Goal: Transaction & Acquisition: Purchase product/service

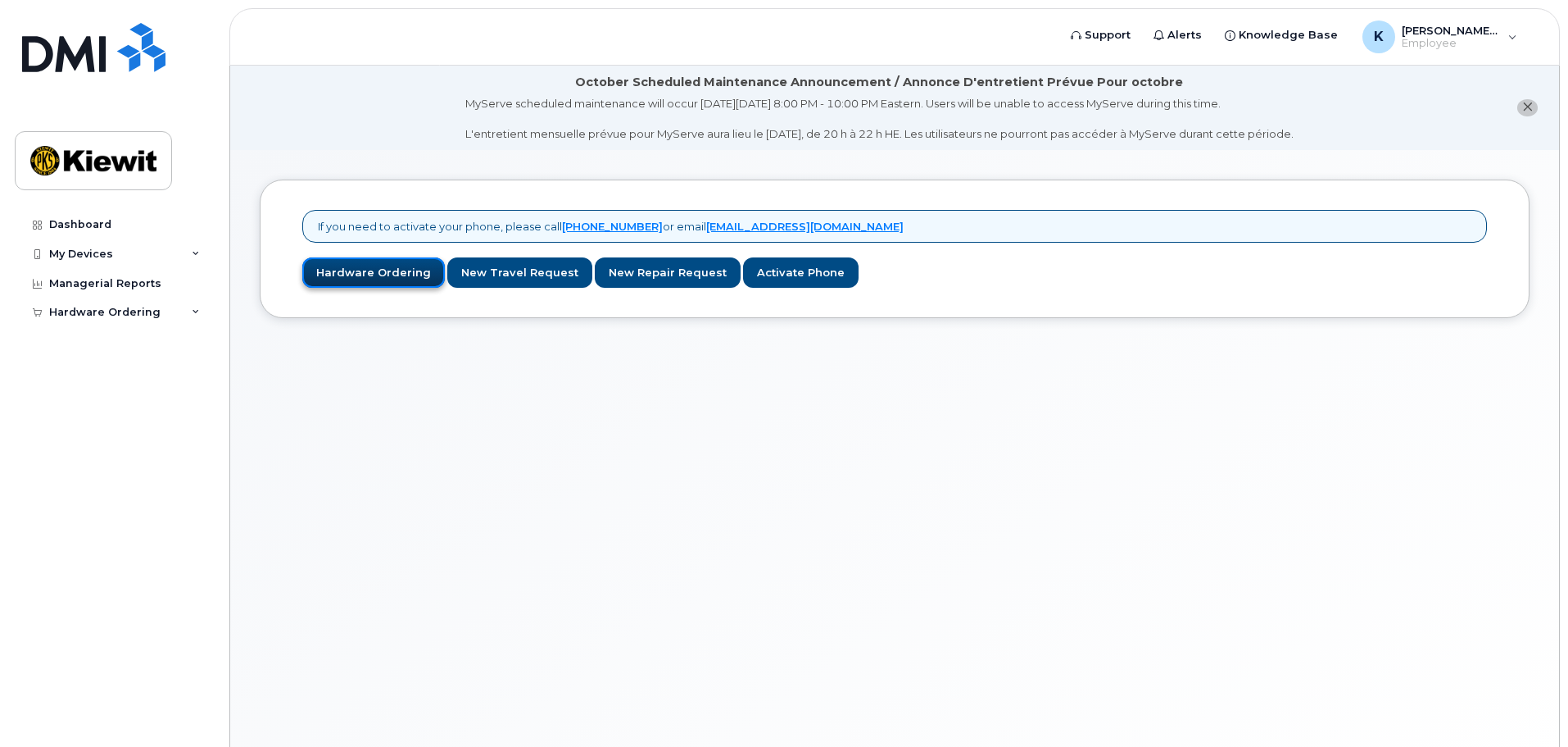
click at [345, 262] on link "Hardware Ordering" at bounding box center [373, 272] width 142 height 30
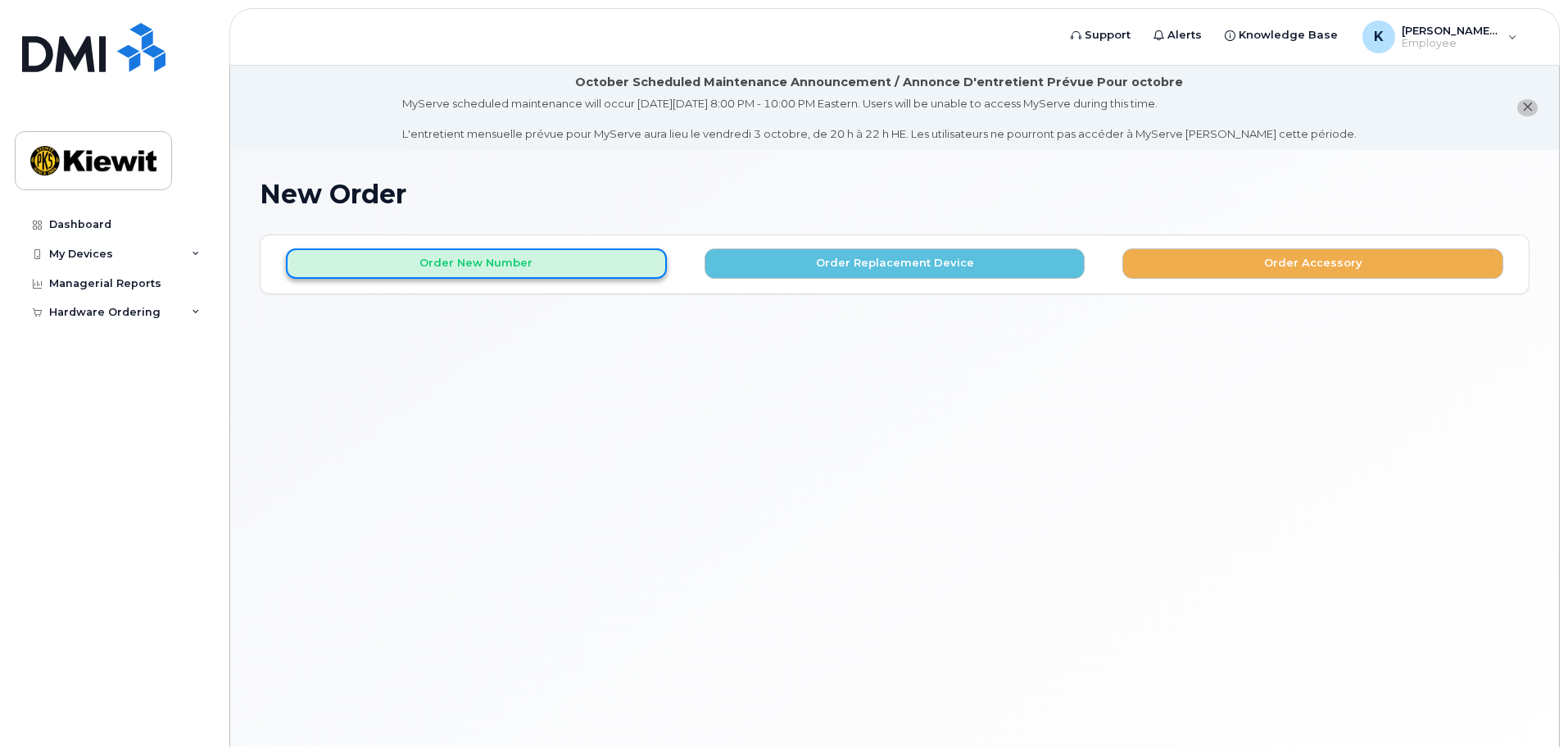
click at [576, 257] on button "Order New Number" at bounding box center [476, 263] width 381 height 30
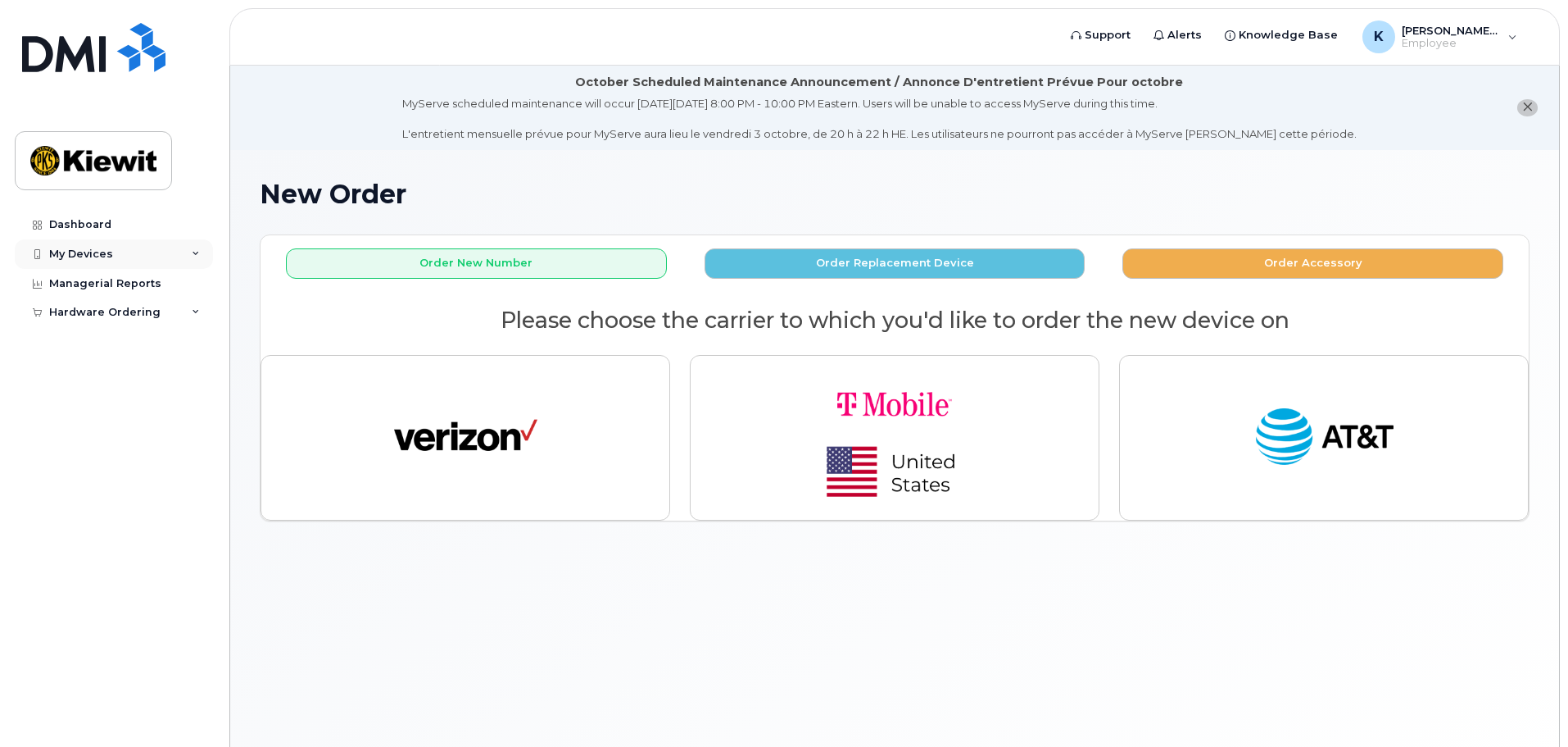
click at [87, 255] on div "My Devices" at bounding box center [82, 254] width 64 height 13
click at [128, 257] on div "My Devices" at bounding box center [114, 255] width 198 height 30
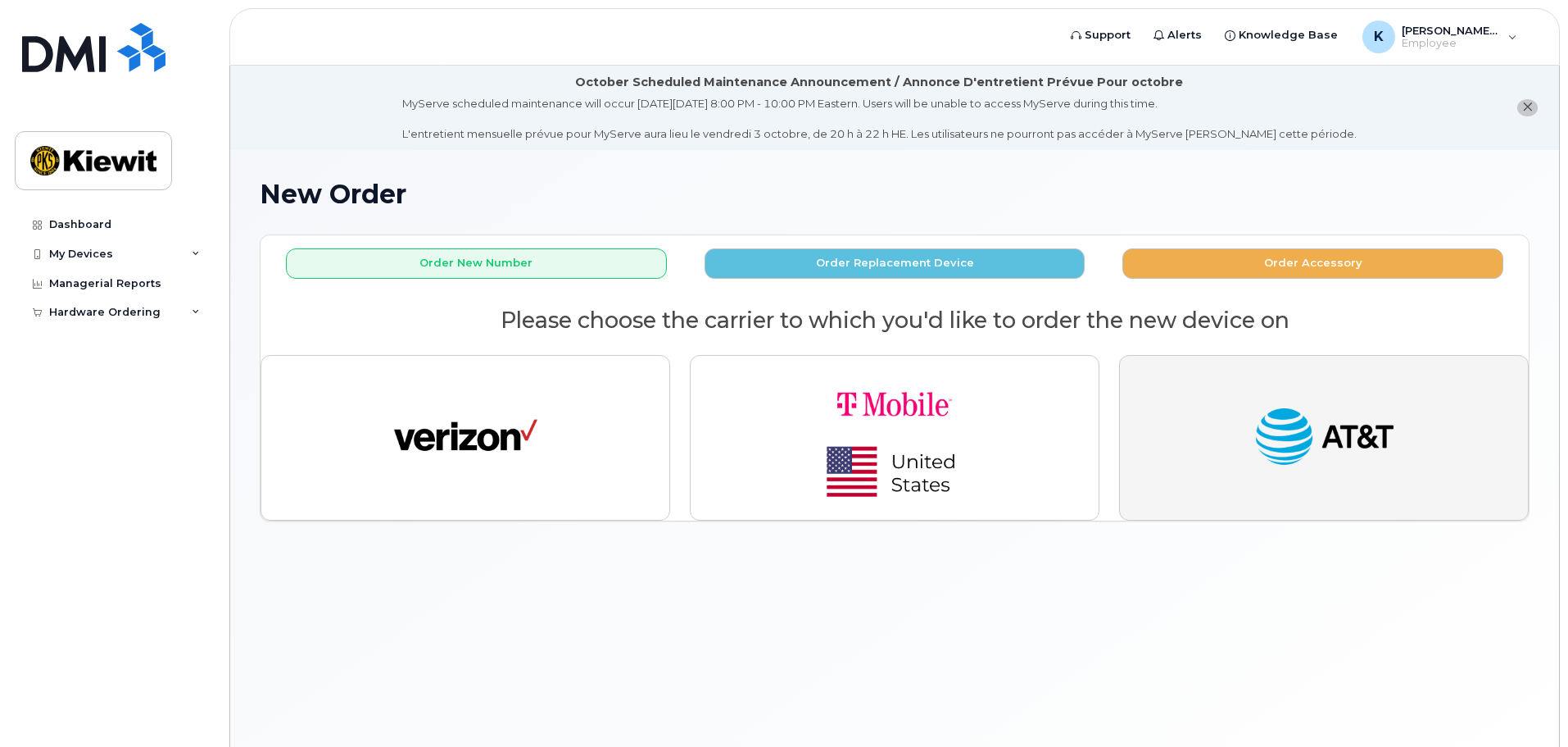
click at [1261, 448] on img "button" at bounding box center [1324, 437] width 143 height 74
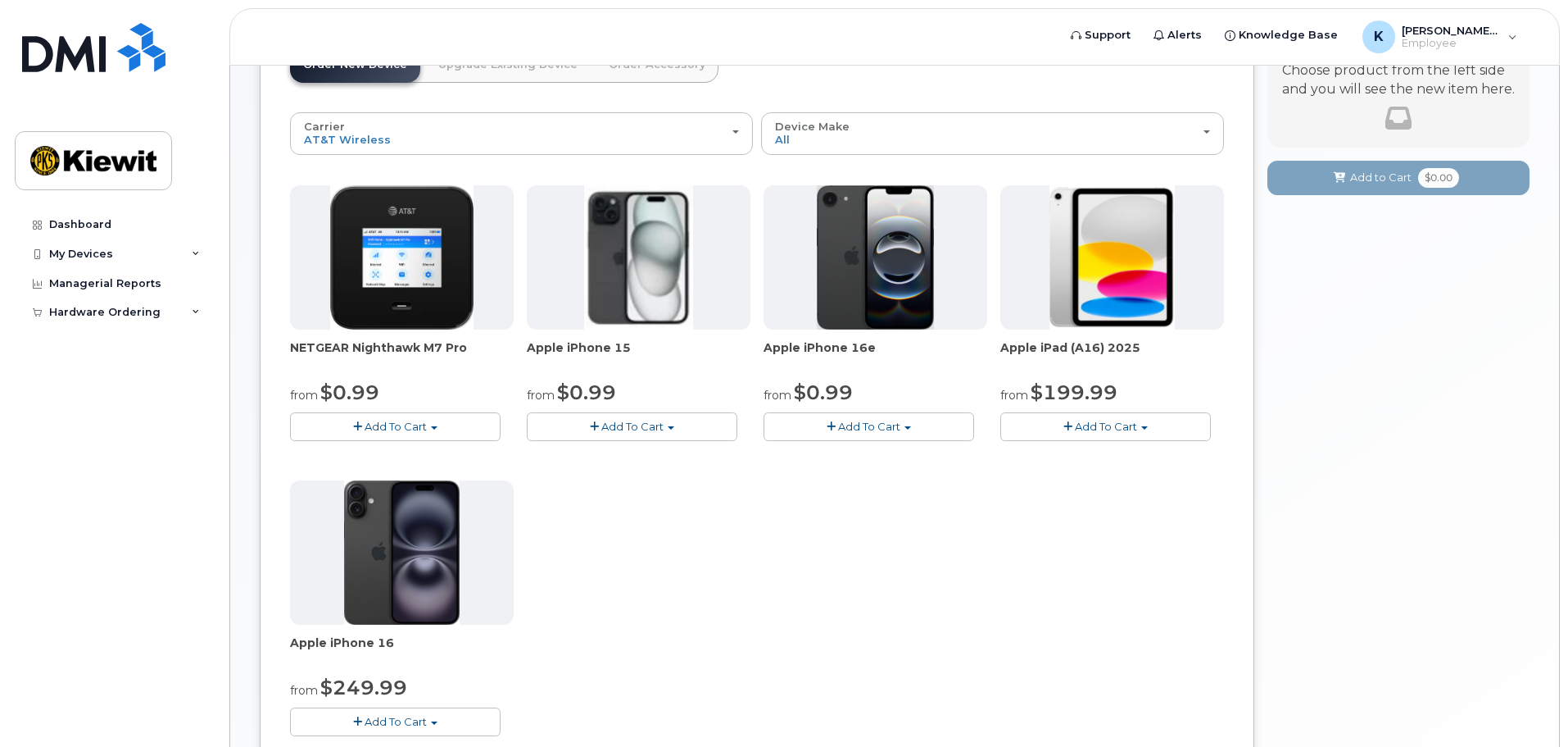
scroll to position [246, 0]
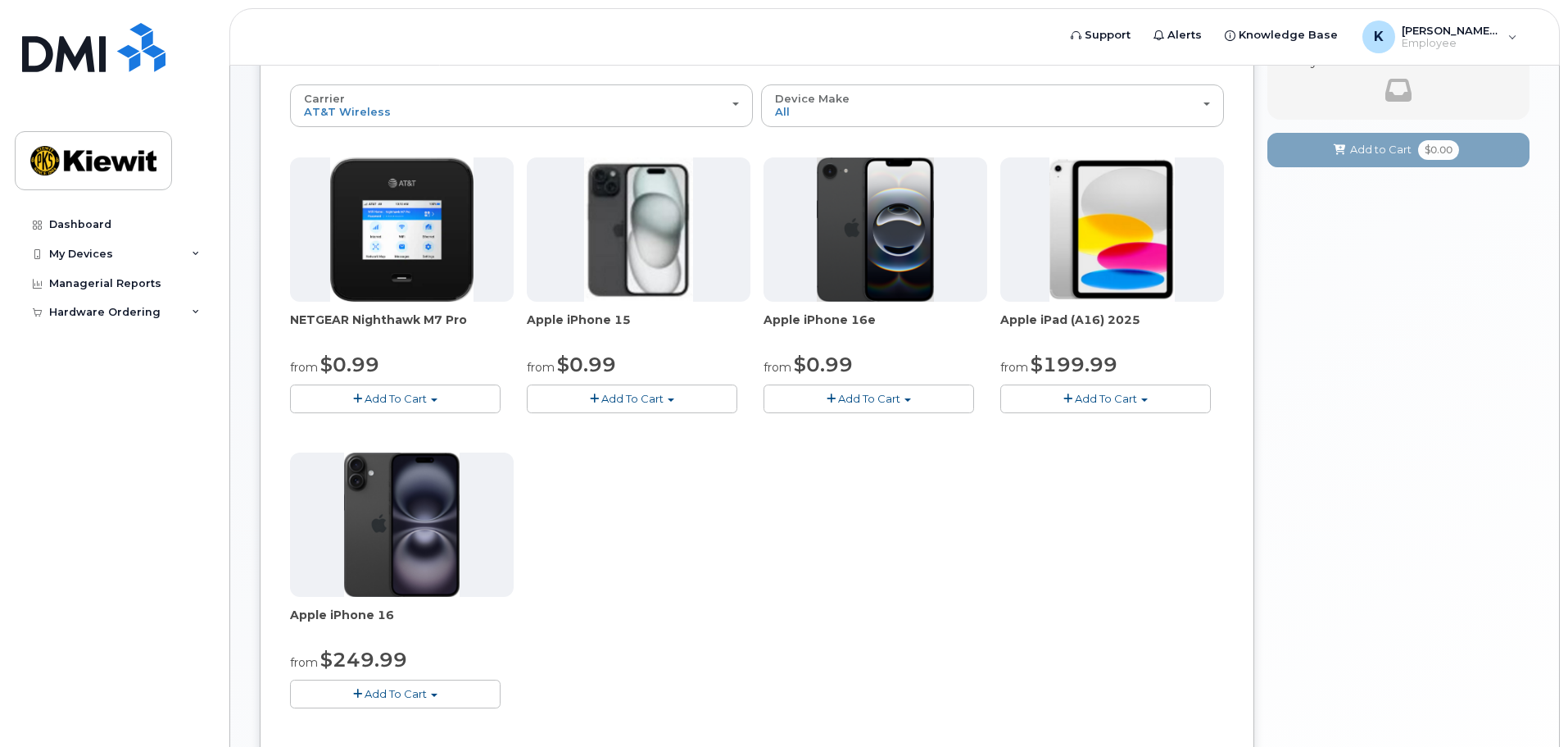
click at [1109, 393] on span "Add To Cart" at bounding box center [1106, 398] width 63 height 13
click at [1139, 400] on button "Add To Cart" at bounding box center [1105, 398] width 210 height 29
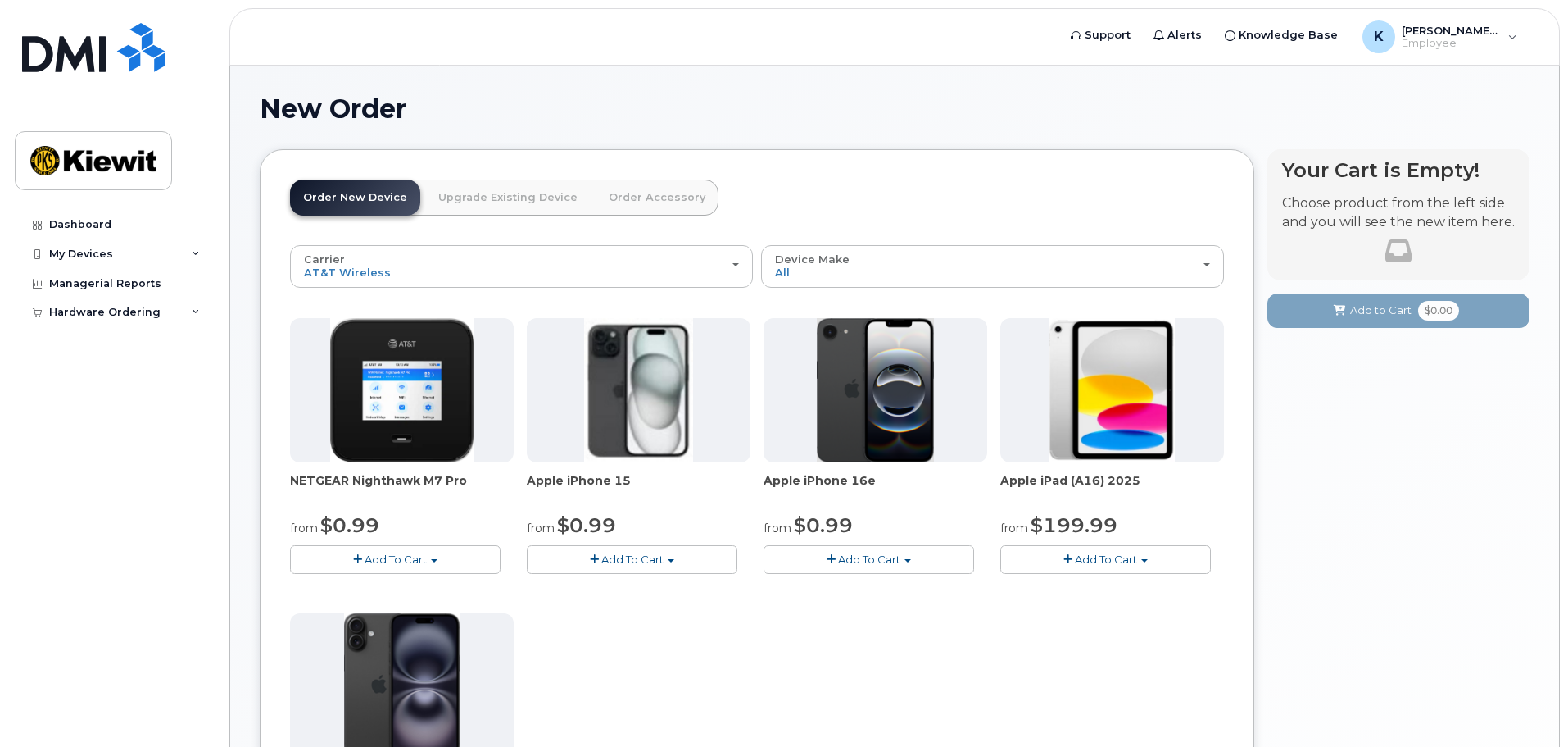
scroll to position [82, 0]
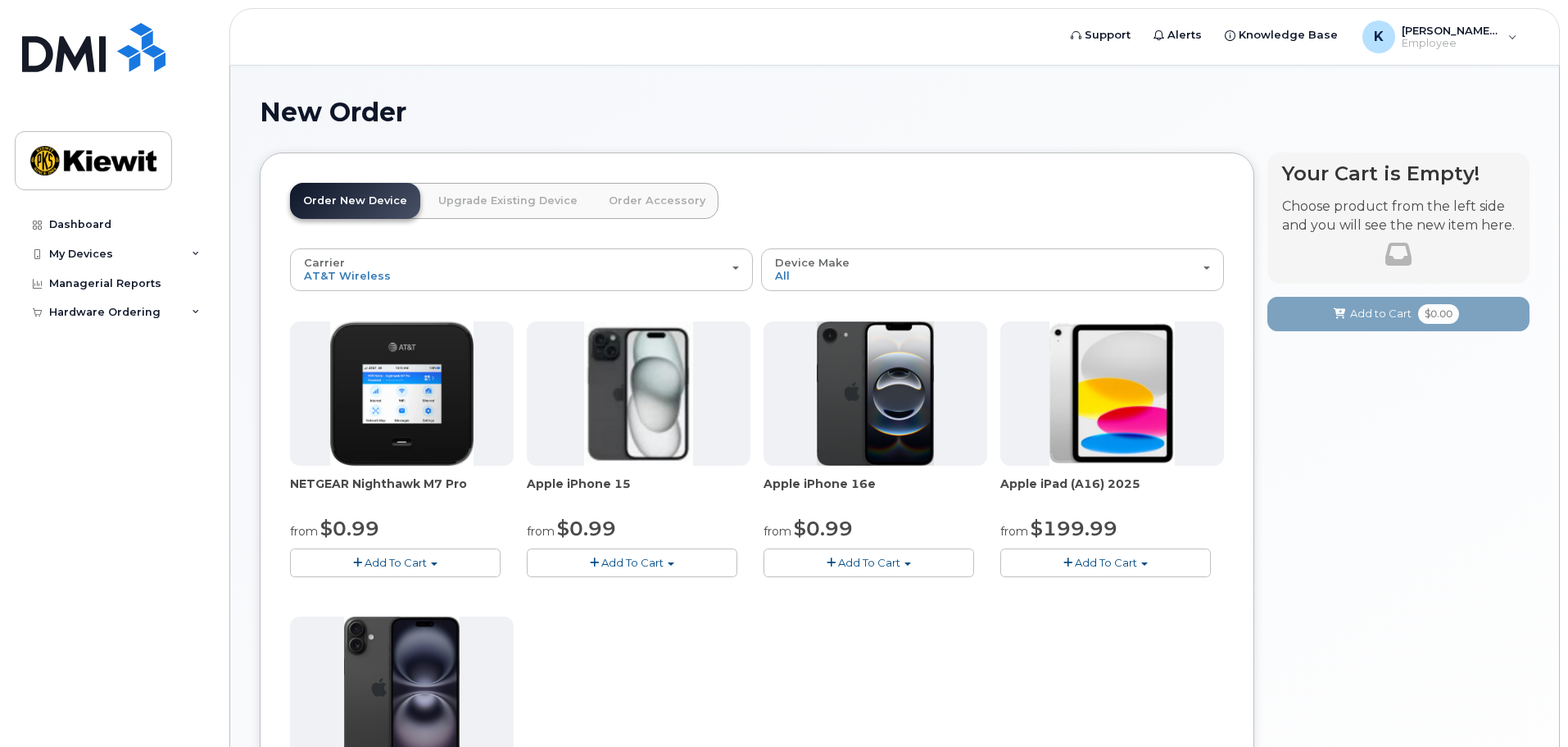
click at [644, 201] on link "Order Accessory" at bounding box center [657, 201] width 123 height 36
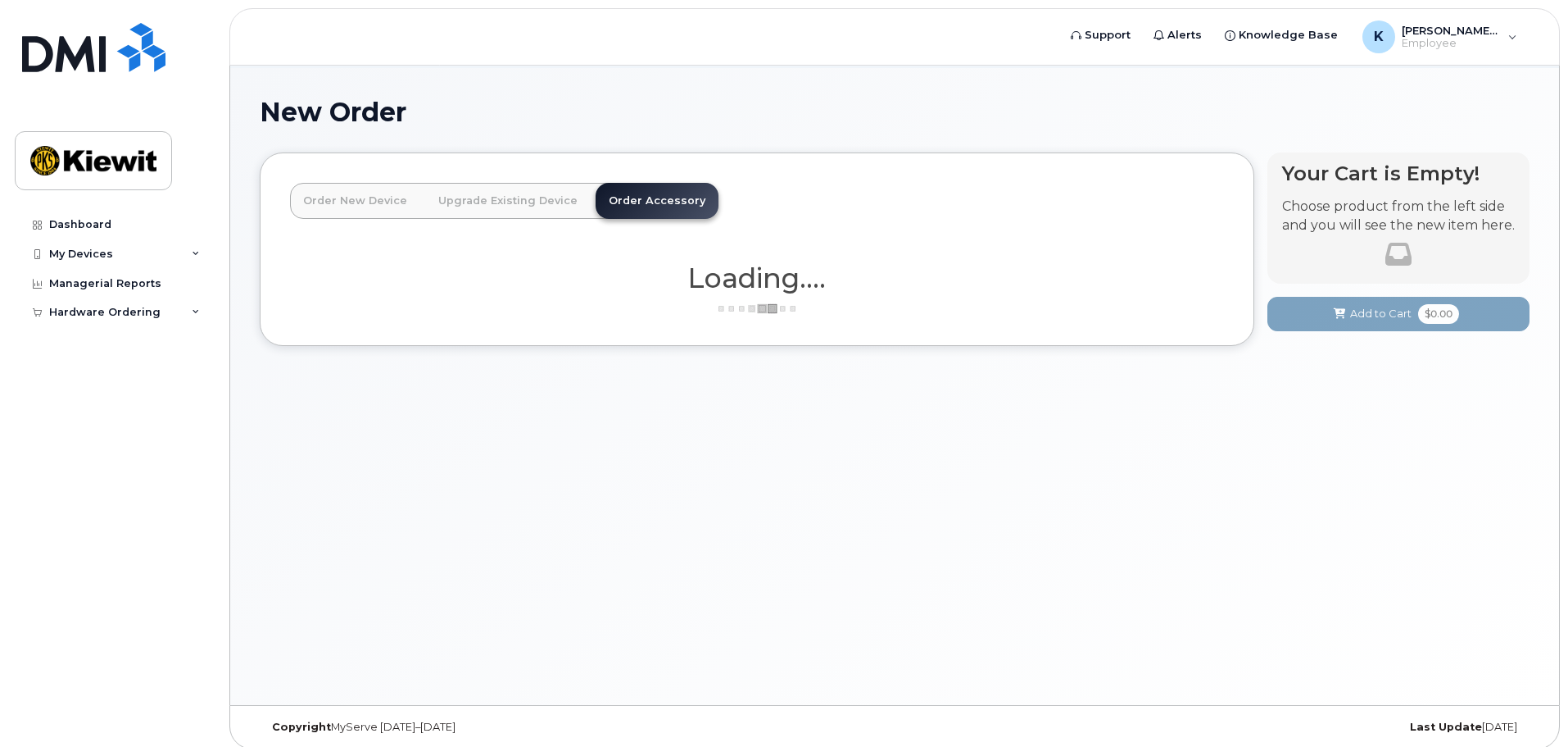
click at [463, 199] on link "Upgrade Existing Device" at bounding box center [508, 201] width 166 height 36
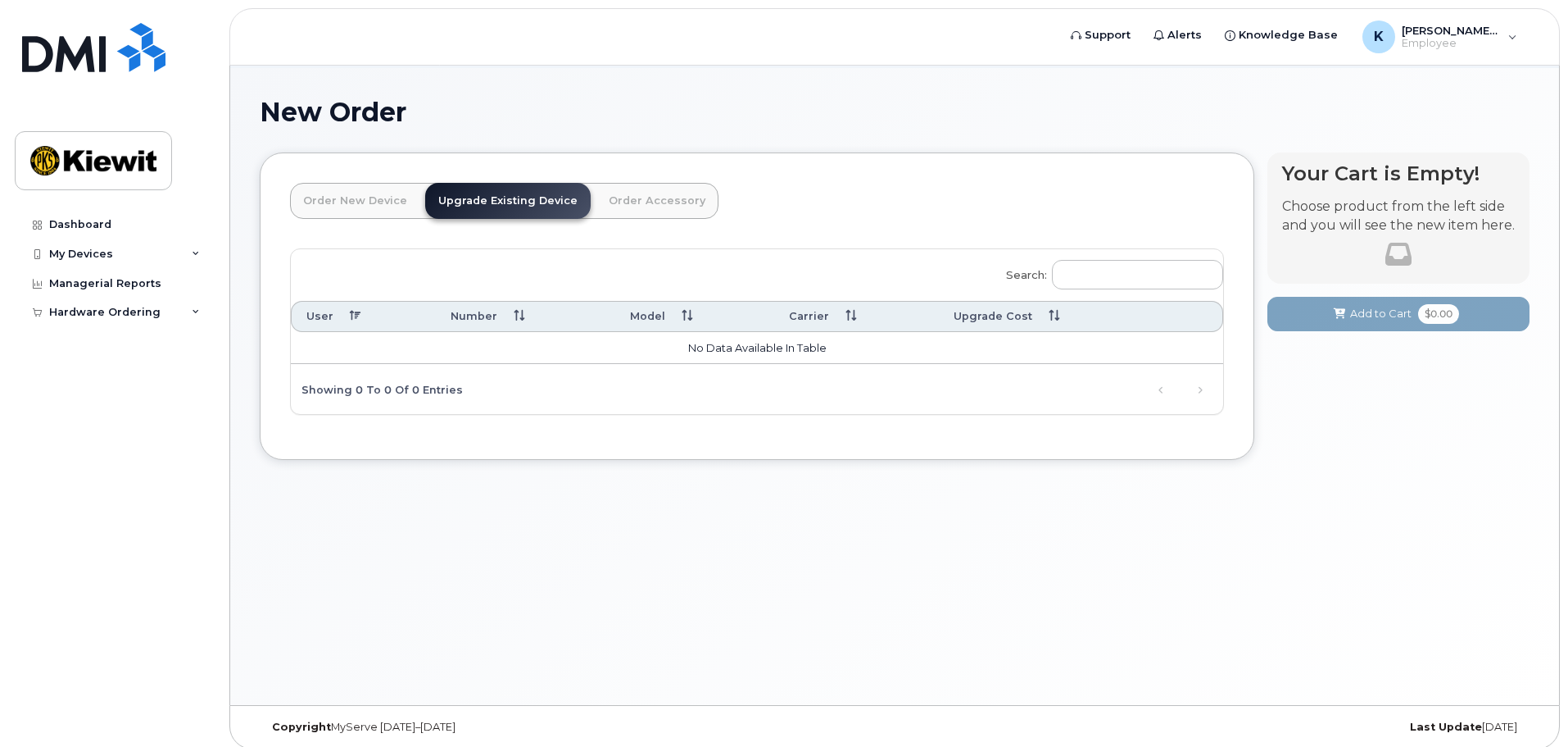
click at [353, 199] on link "Order New Device" at bounding box center [355, 201] width 130 height 36
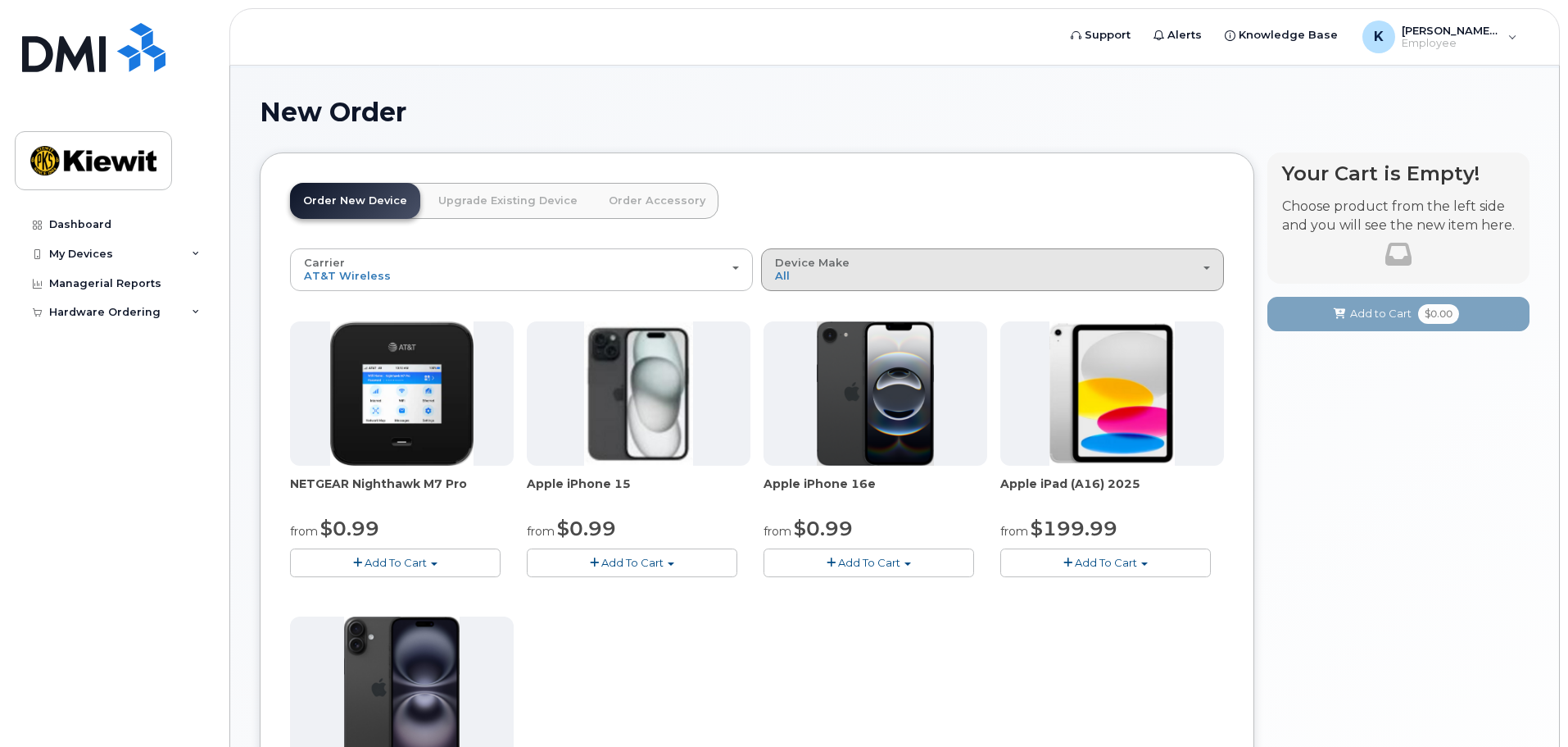
click at [787, 265] on span "Device Make" at bounding box center [813, 261] width 75 height 13
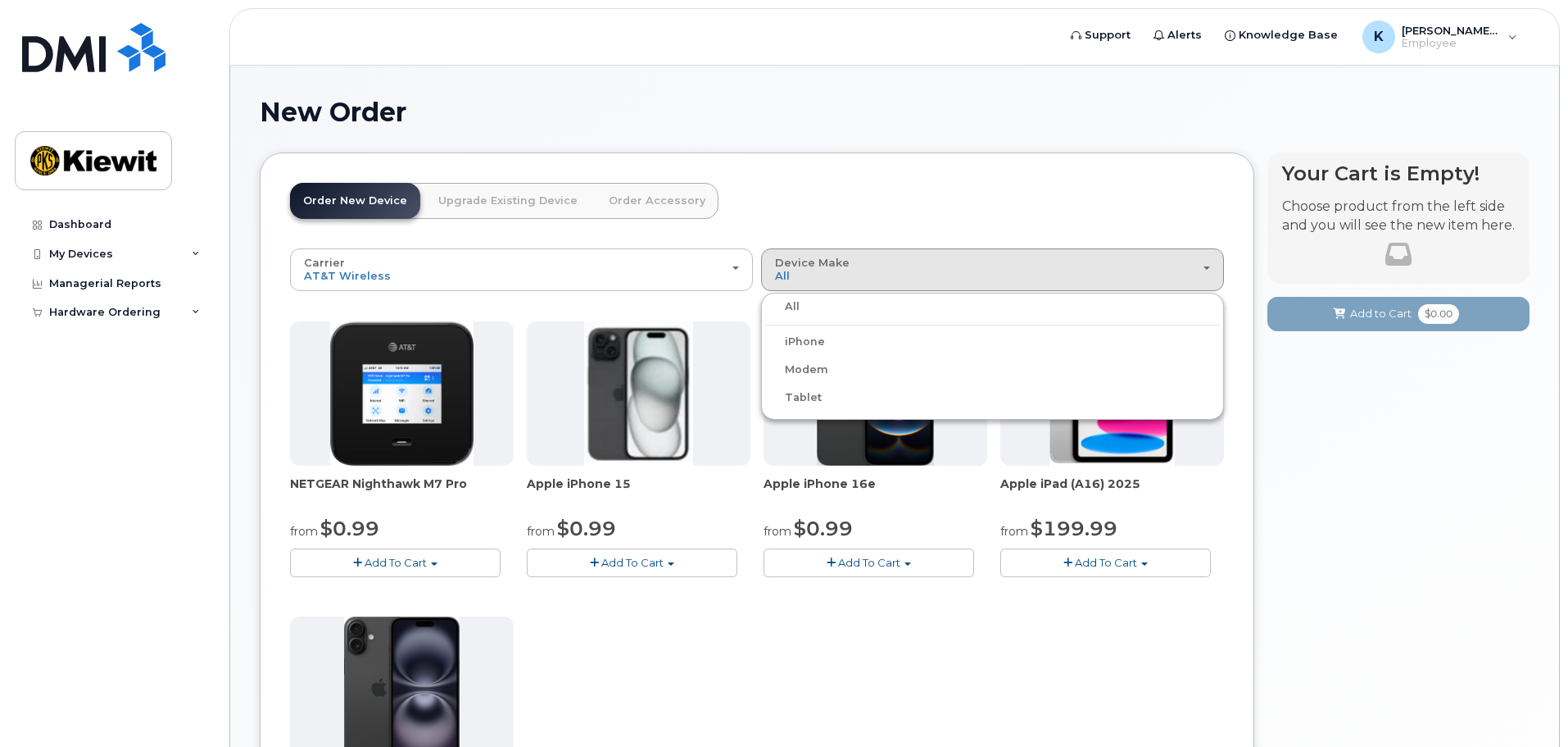
click at [808, 391] on label "Tablet" at bounding box center [793, 397] width 56 height 20
click at [0, 0] on input "Tablet" at bounding box center [0, 0] width 0 height 0
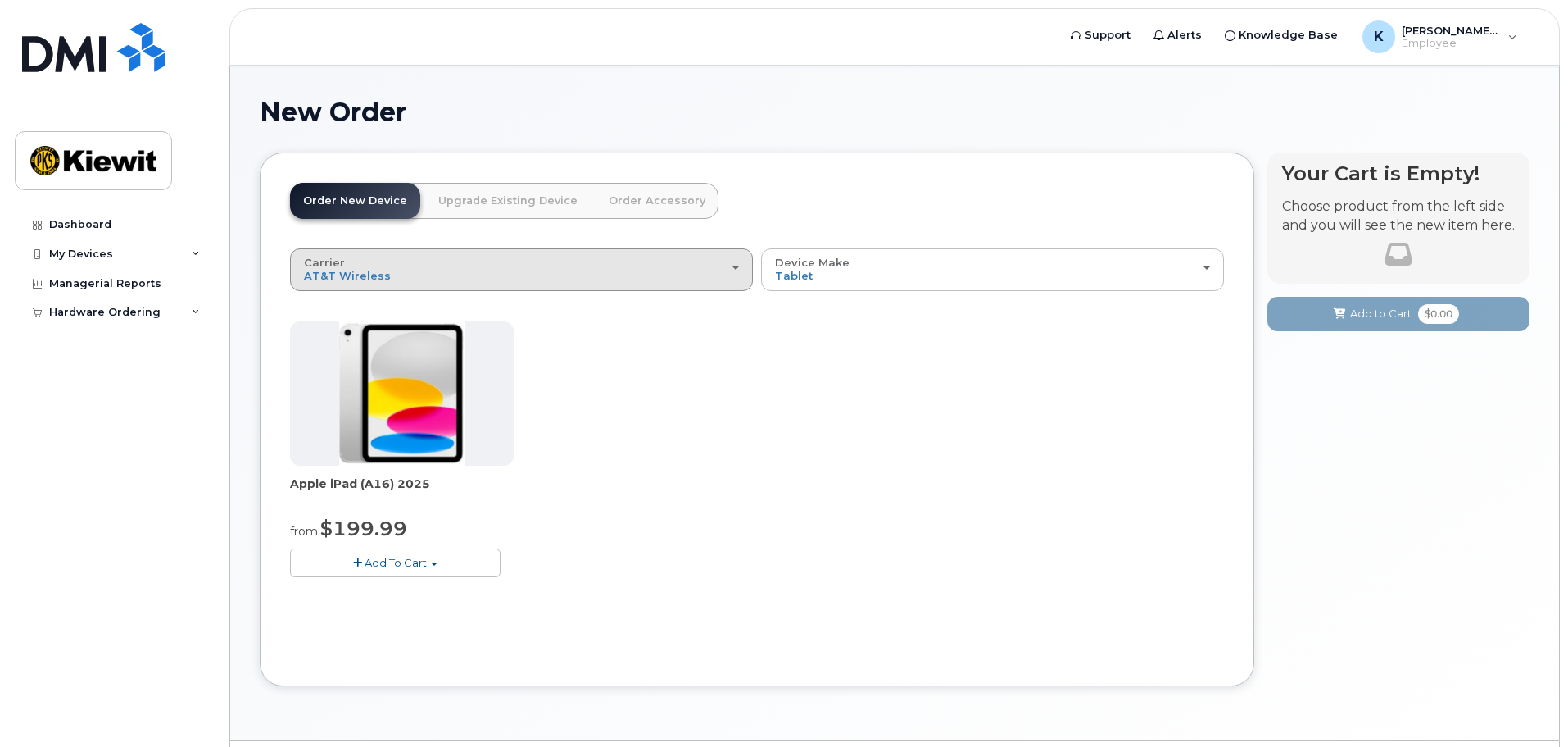
click at [609, 261] on div "Carrier Verizon Wireless T-Mobile AT&T Wireless" at bounding box center [521, 268] width 435 height 25
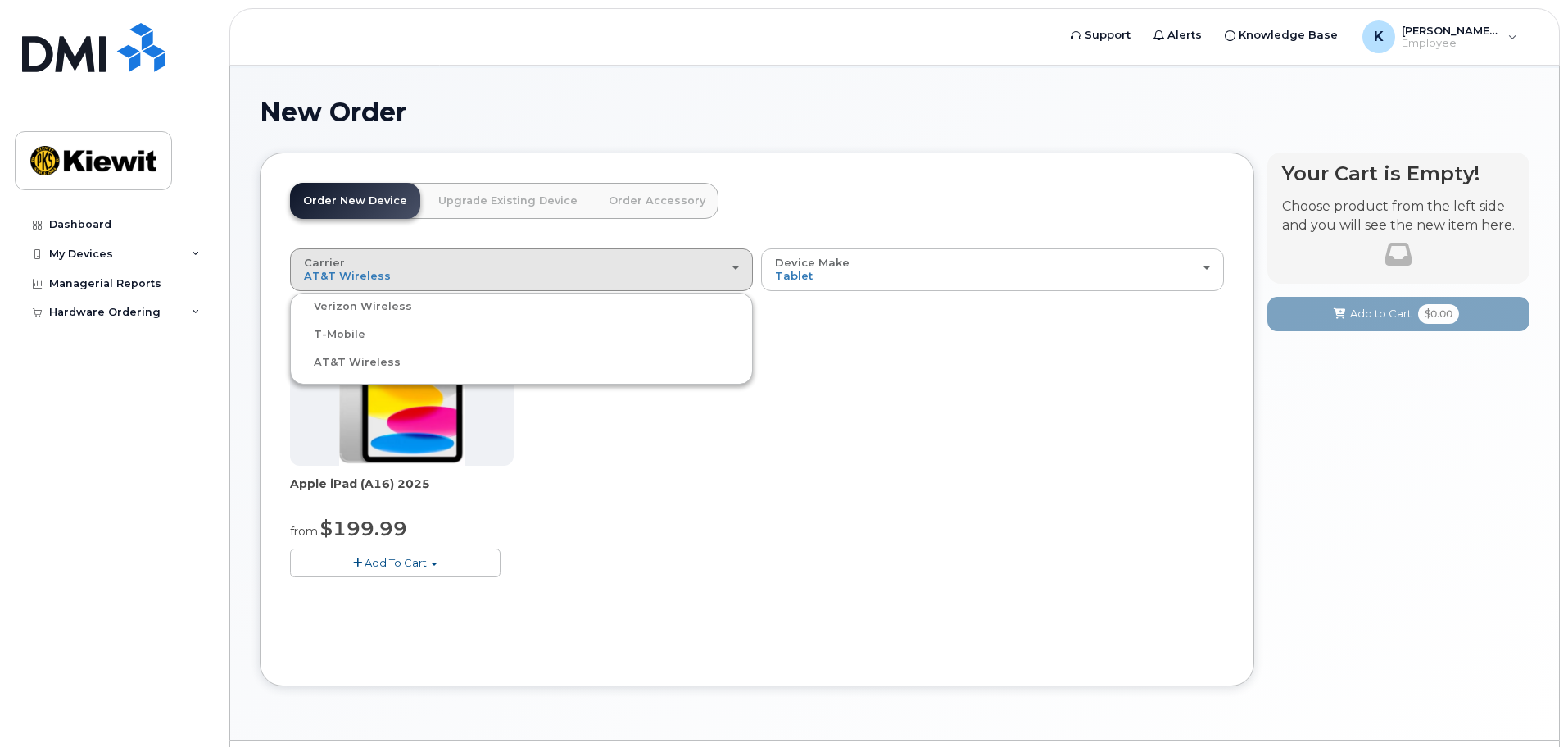
click at [376, 308] on label "Verizon Wireless" at bounding box center [353, 307] width 118 height 20
click at [0, 0] on input "Verizon Wireless" at bounding box center [0, 0] width 0 height 0
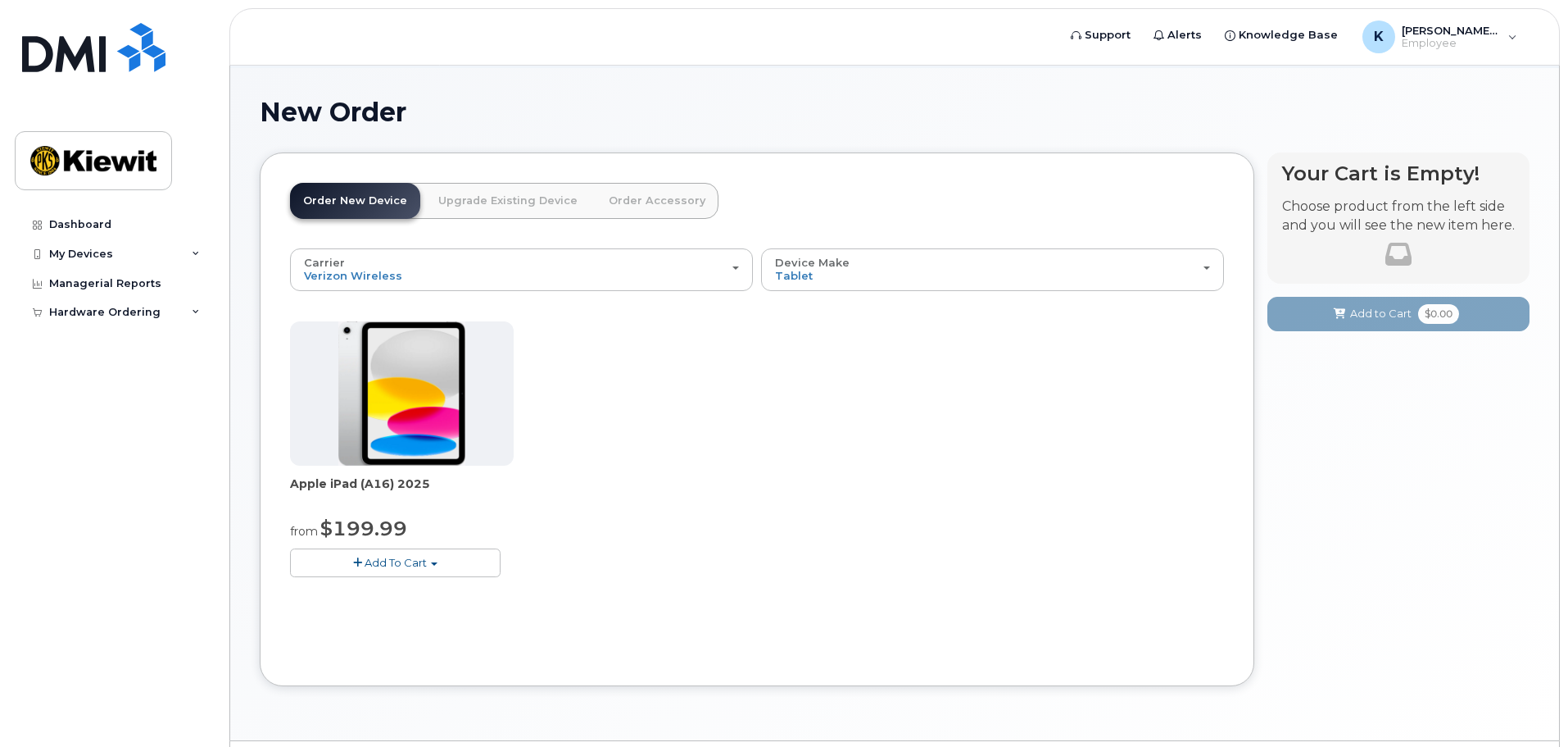
click at [415, 568] on span "Add To Cart" at bounding box center [396, 562] width 63 height 13
click at [418, 589] on link "$199.99 - 2 Year Activation (128GB)" at bounding box center [407, 593] width 226 height 21
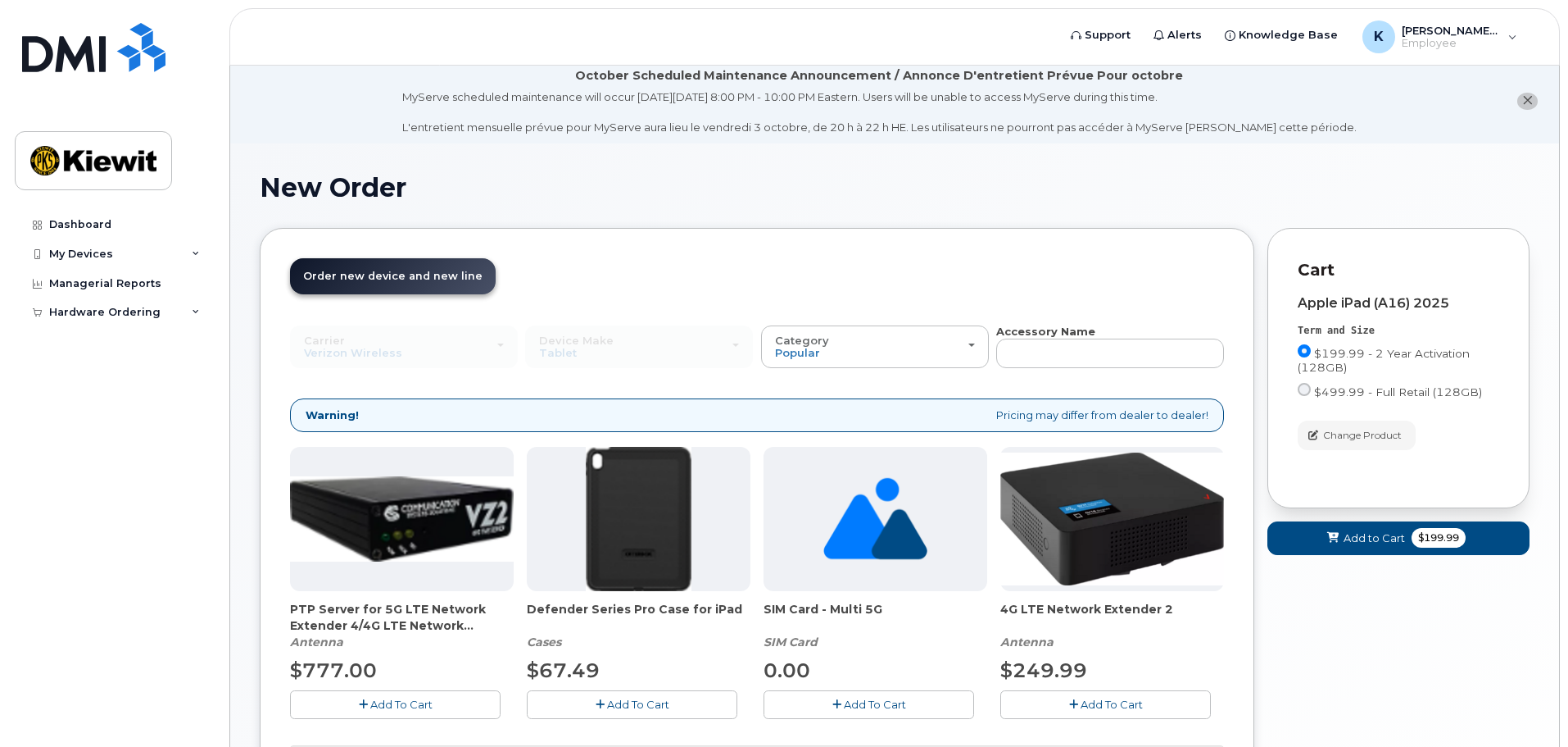
scroll to position [0, 0]
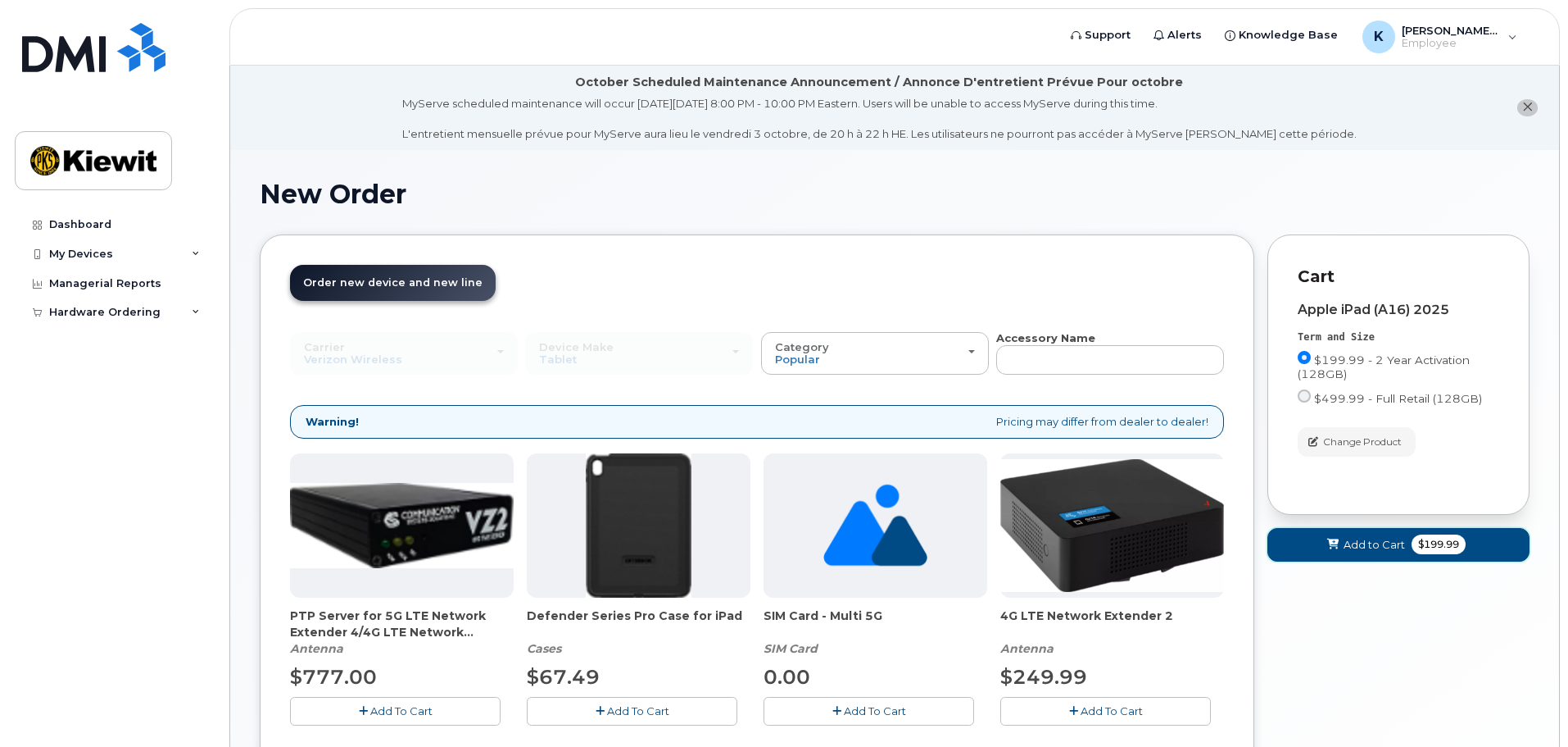
click at [1371, 545] on span "Add to Cart" at bounding box center [1374, 545] width 62 height 16
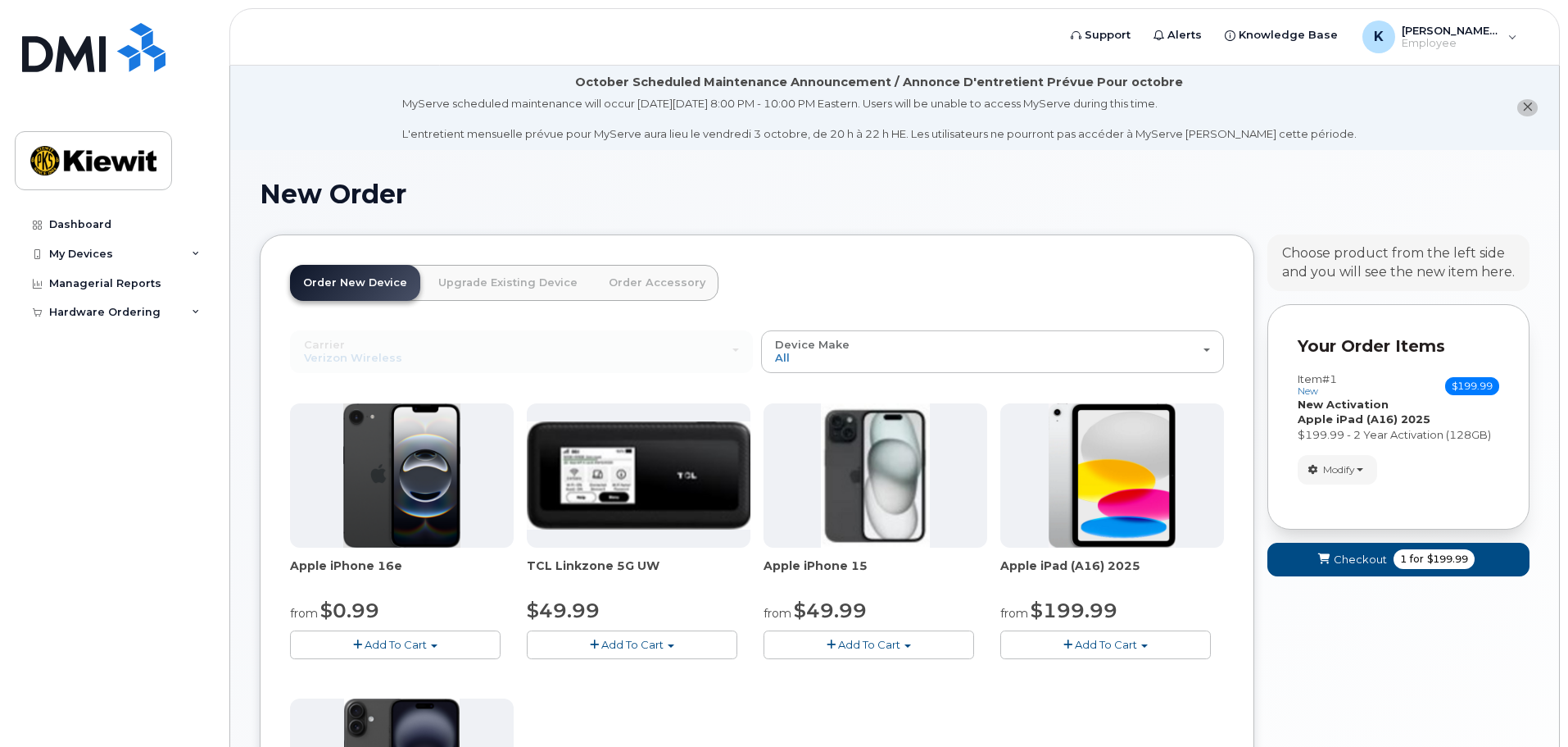
click at [1122, 642] on span "Add To Cart" at bounding box center [1106, 644] width 63 height 13
click at [1068, 645] on span "button" at bounding box center [1068, 645] width 9 height 10
click at [1077, 670] on link "$199.99 - 2 Year Activation (128GB)" at bounding box center [1117, 675] width 226 height 21
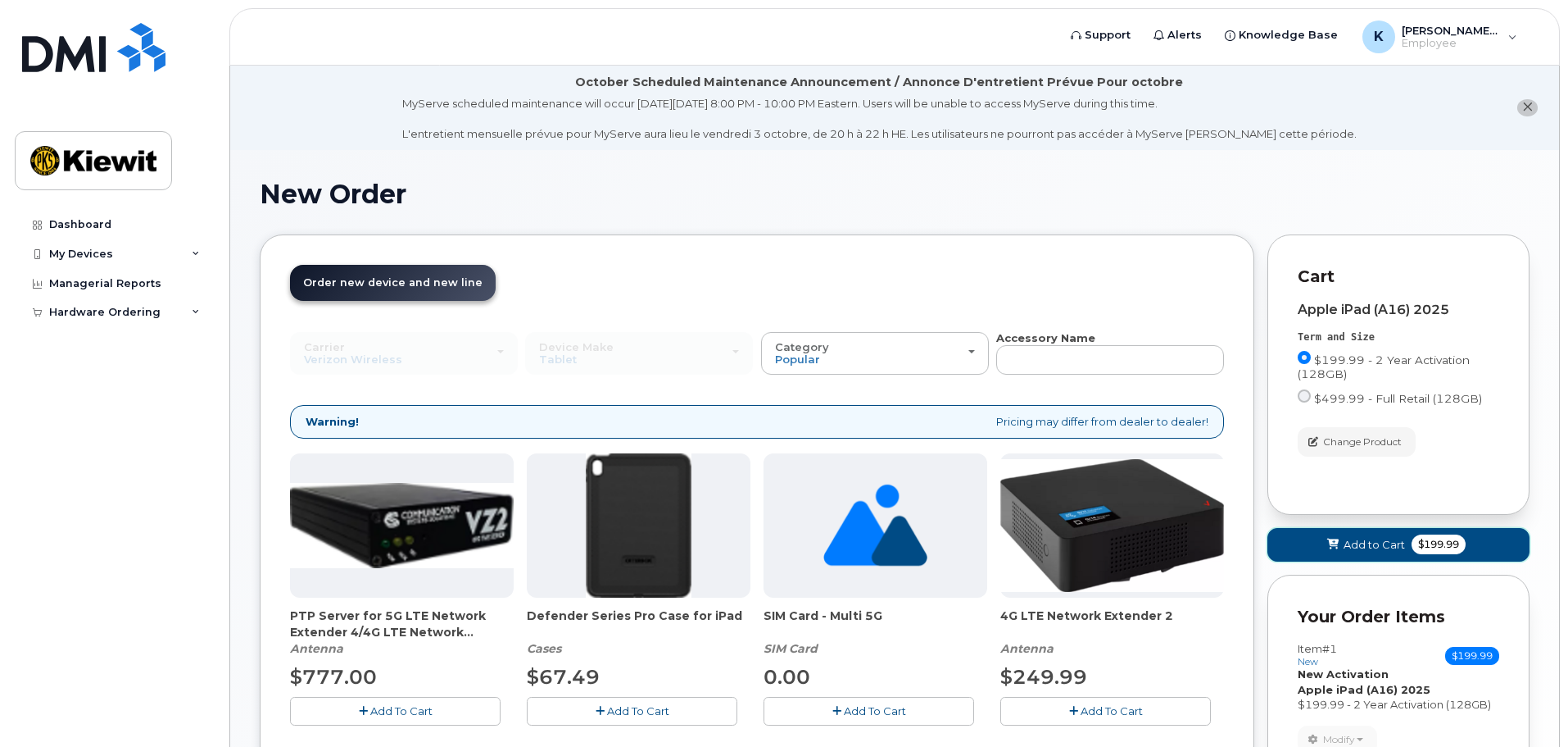
click at [1405, 541] on button "Add to Cart $199.99" at bounding box center [1399, 545] width 262 height 34
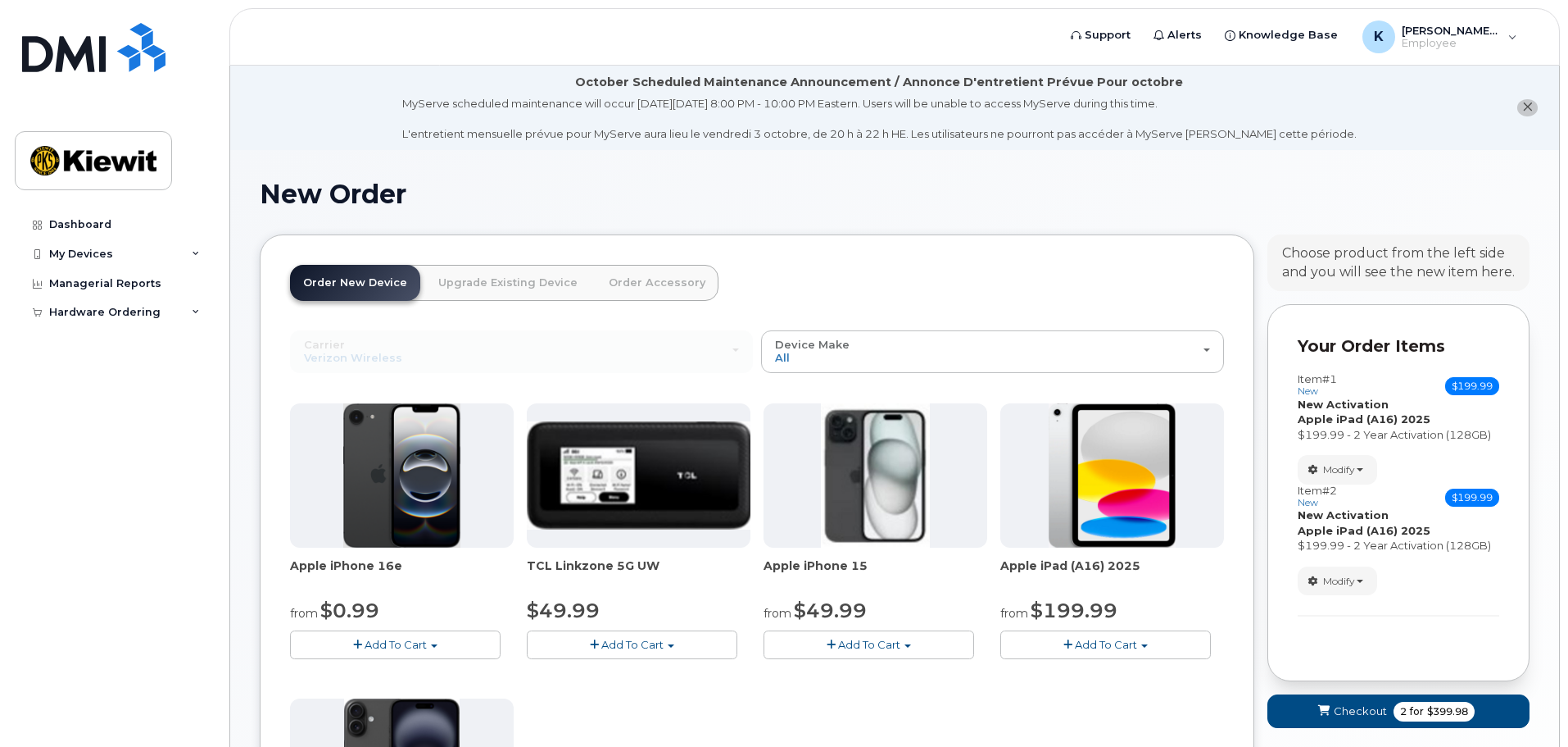
click at [1131, 645] on span "Add To Cart" at bounding box center [1106, 644] width 63 height 13
click at [1077, 677] on link "$199.99 - 2 Year Activation (128GB)" at bounding box center [1117, 675] width 226 height 21
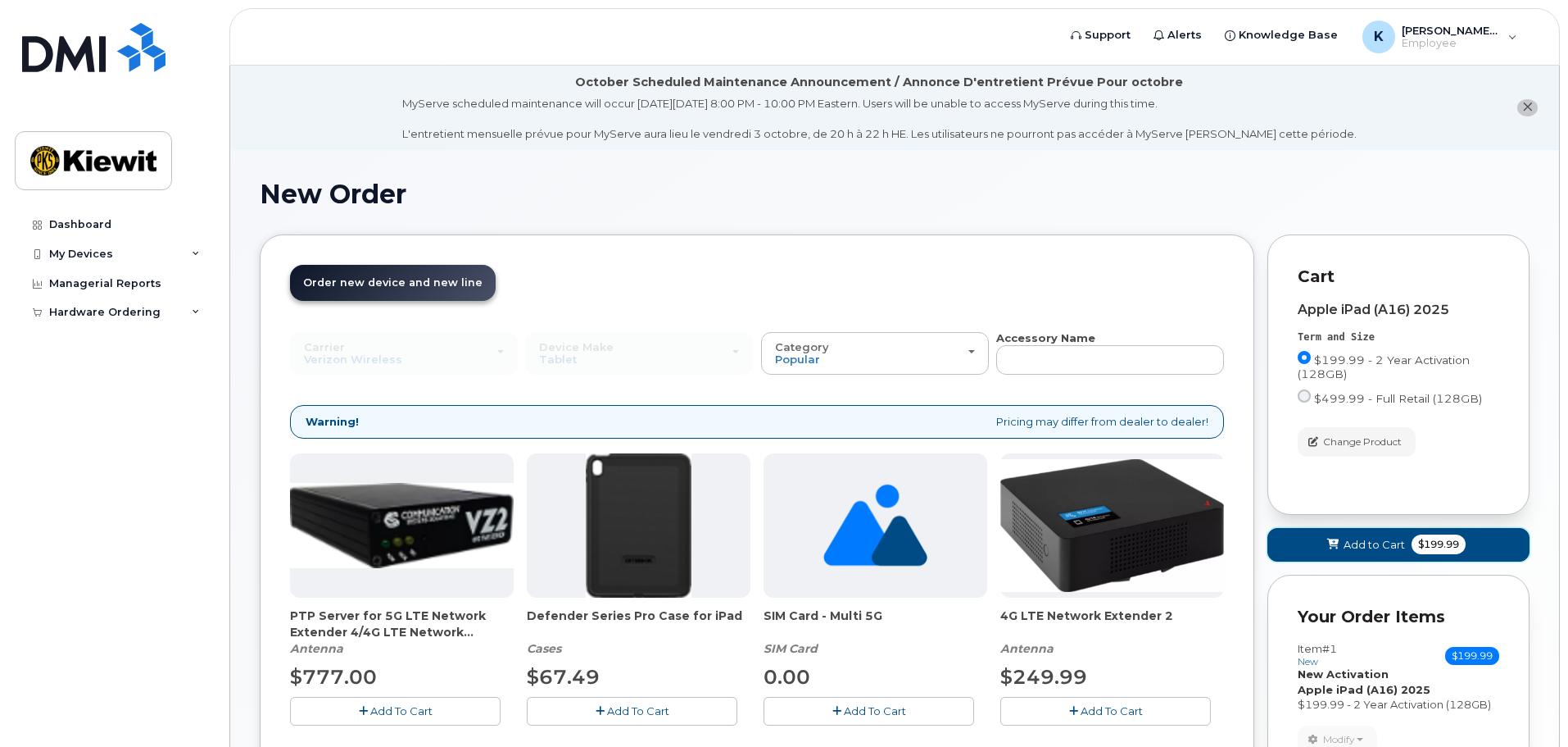
click at [1438, 553] on span "$199.99" at bounding box center [1439, 544] width 54 height 20
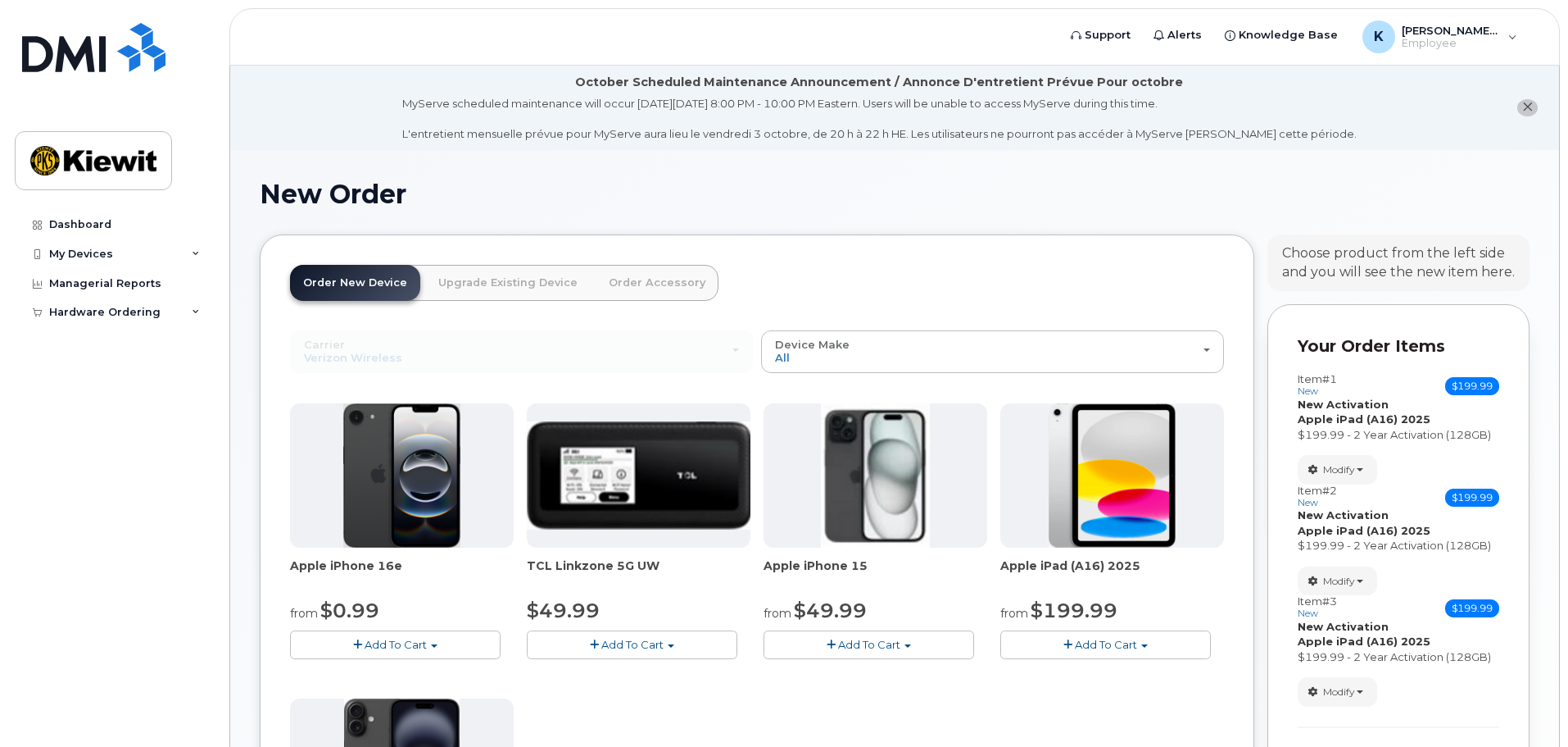
click at [1084, 657] on button "Add To Cart" at bounding box center [1105, 645] width 210 height 29
click at [1075, 679] on link "$199.99 - 2 Year Activation (128GB)" at bounding box center [1117, 675] width 226 height 21
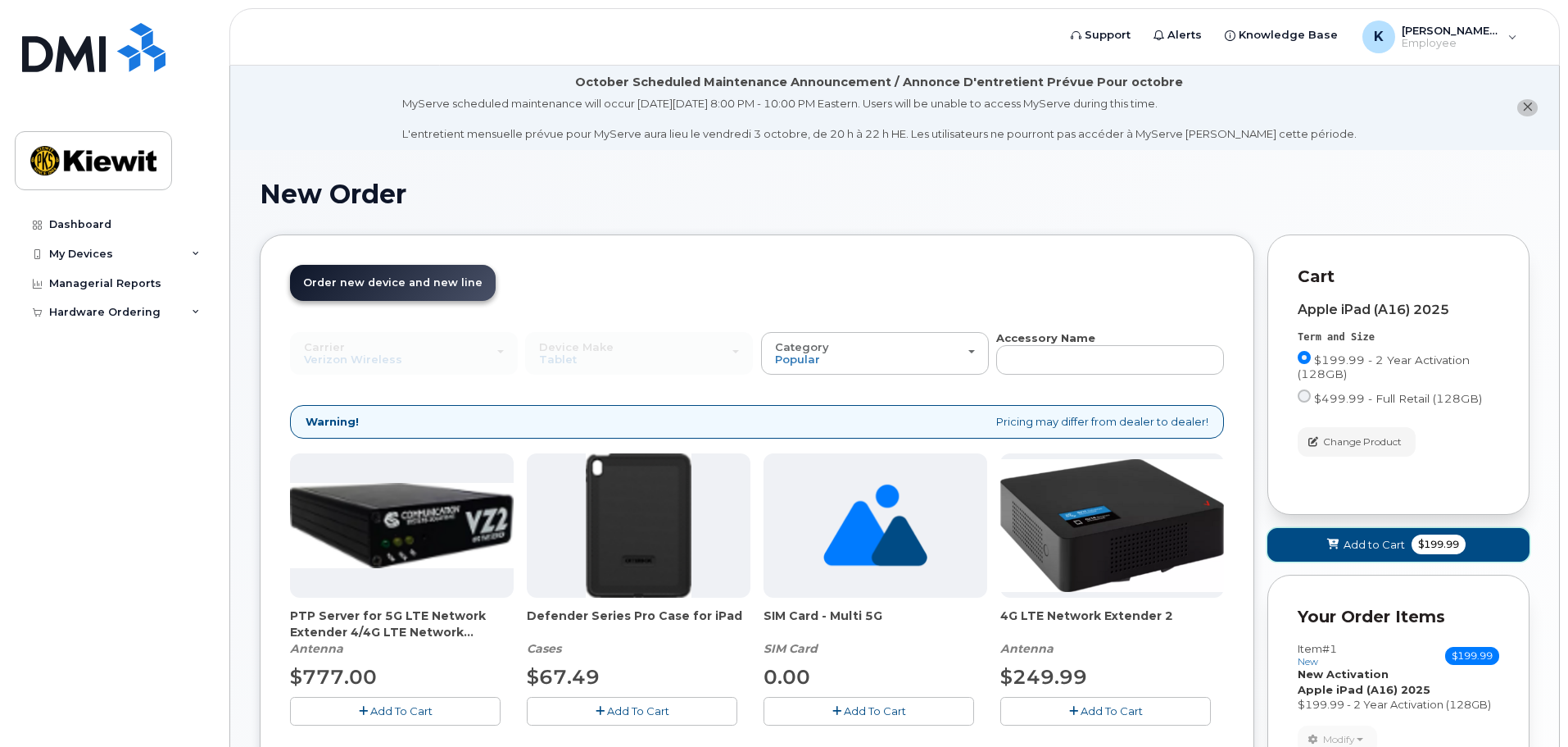
click at [1387, 534] on button "Add to Cart $199.99" at bounding box center [1399, 545] width 262 height 34
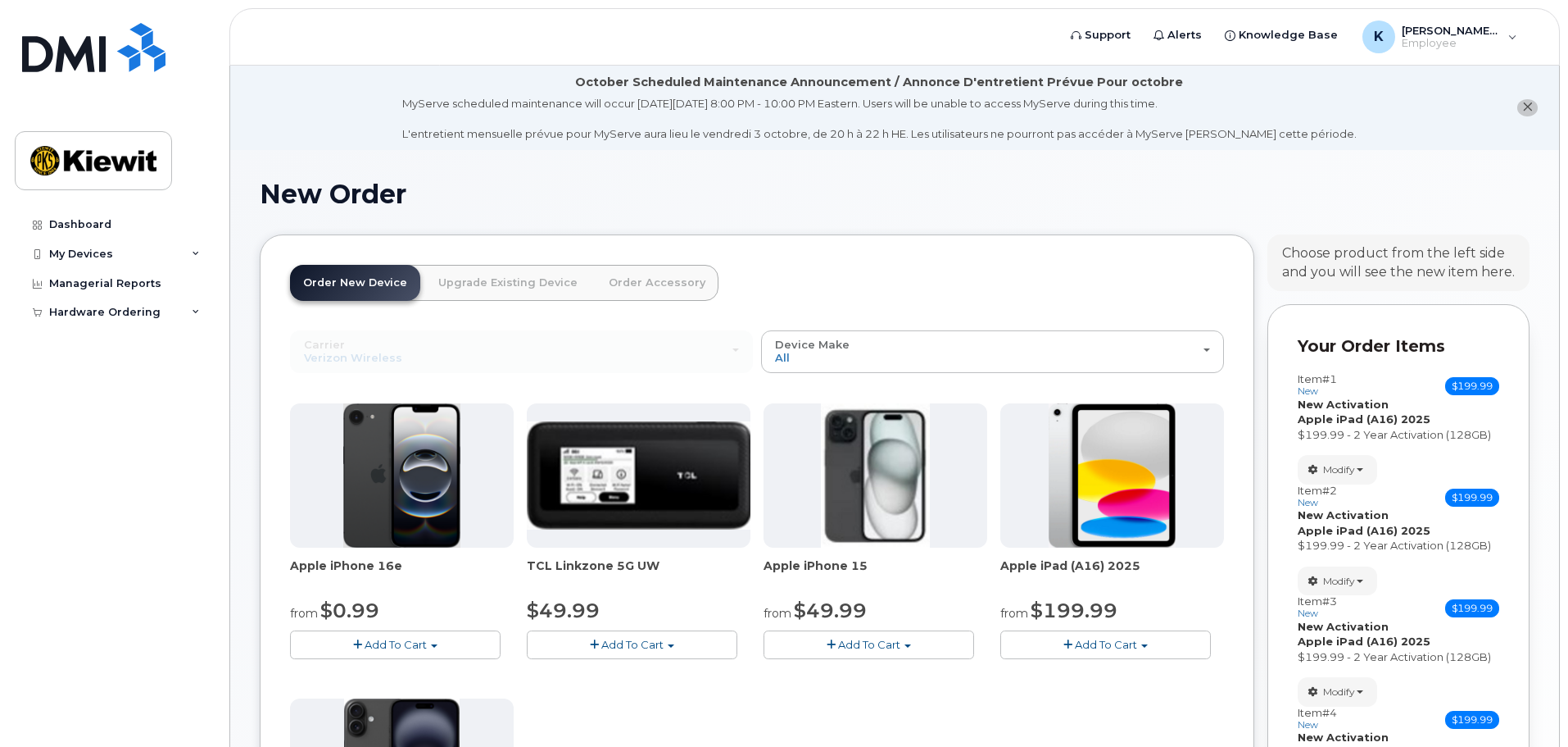
click at [1117, 658] on button "Add To Cart" at bounding box center [1105, 645] width 210 height 29
click at [1099, 678] on link "$199.99 - 2 Year Activation (128GB)" at bounding box center [1117, 675] width 226 height 21
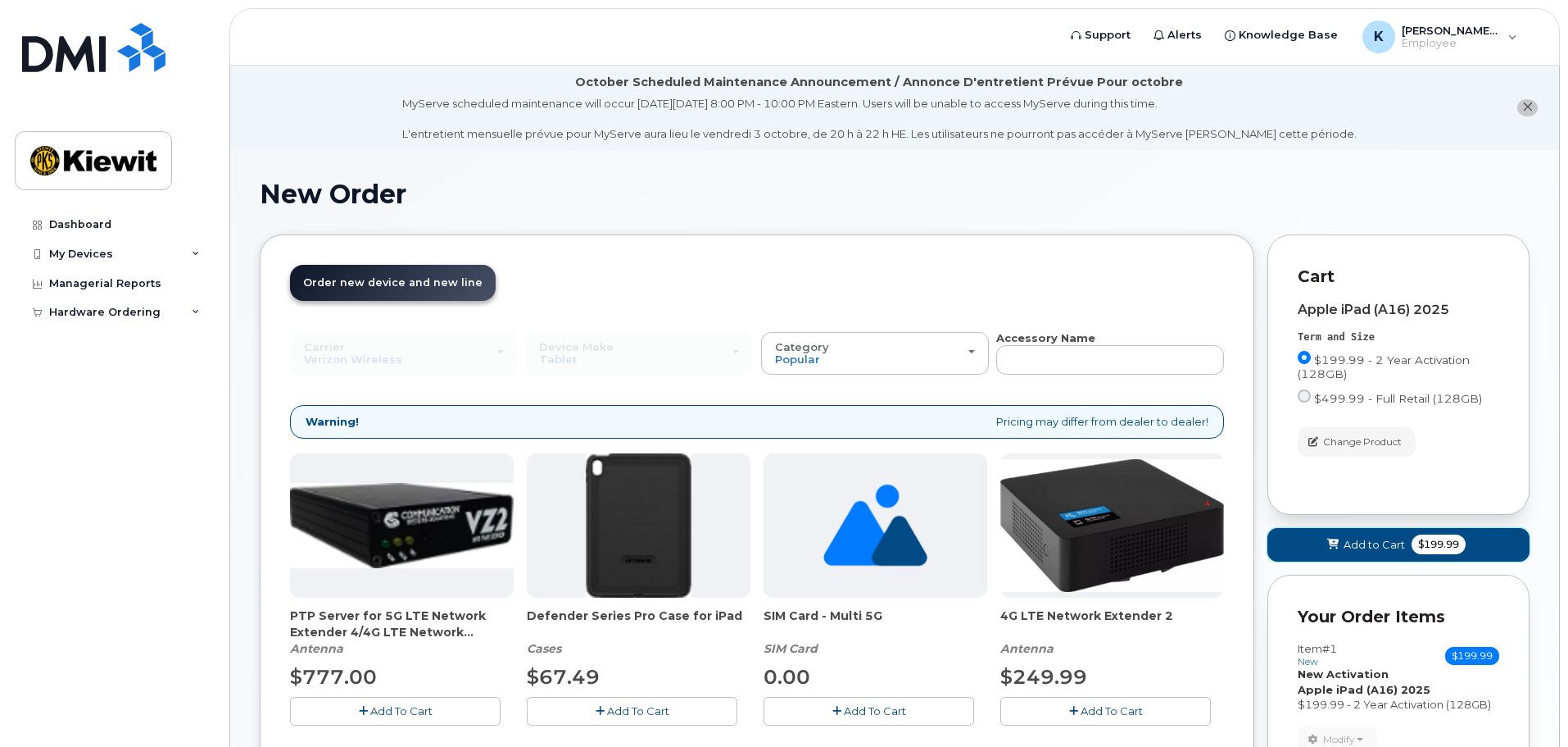
click at [1354, 548] on span "Add to Cart" at bounding box center [1374, 545] width 62 height 16
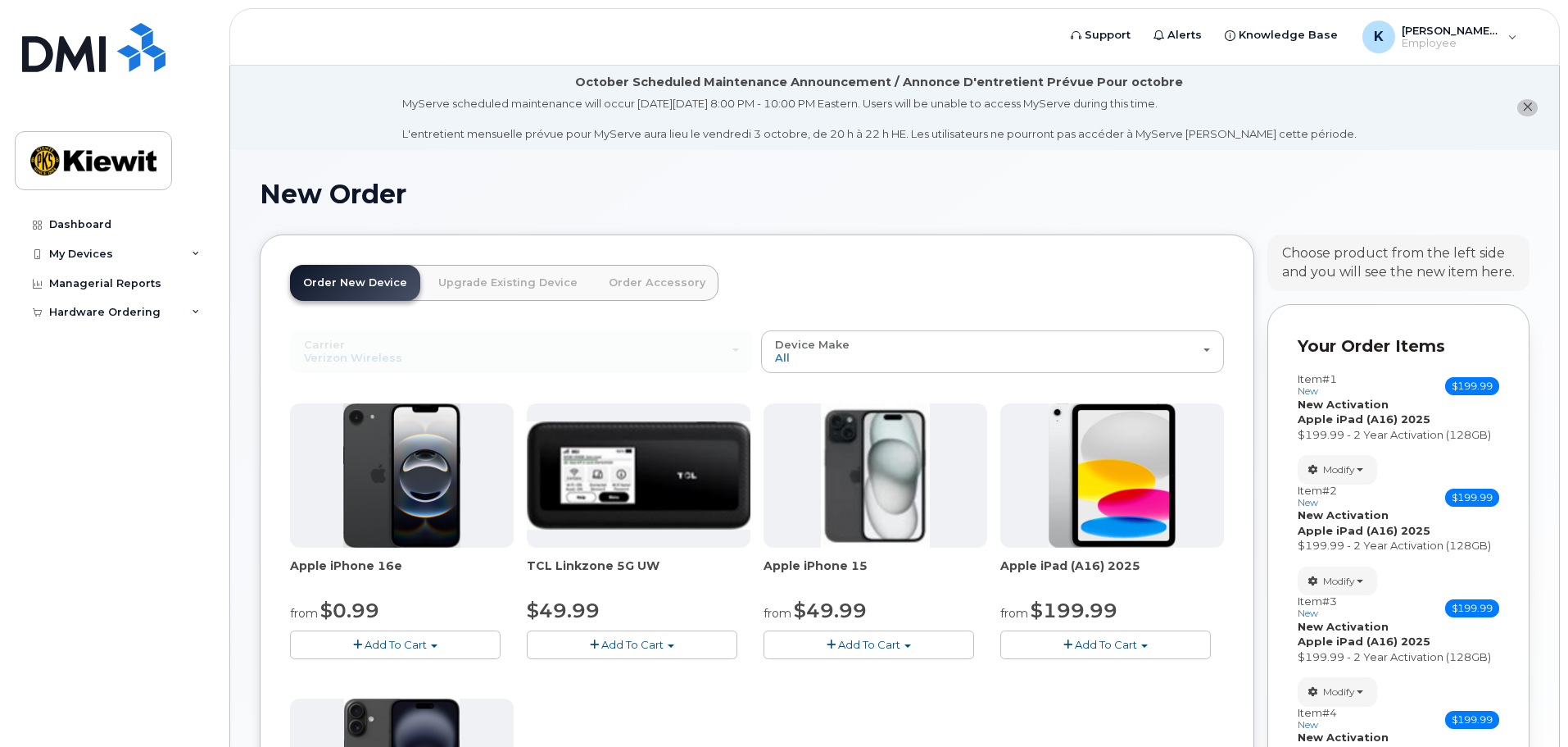
click at [1129, 646] on span "Add To Cart" at bounding box center [1106, 644] width 63 height 13
click at [1097, 678] on link "$199.99 - 2 Year Activation (128GB)" at bounding box center [1117, 675] width 226 height 21
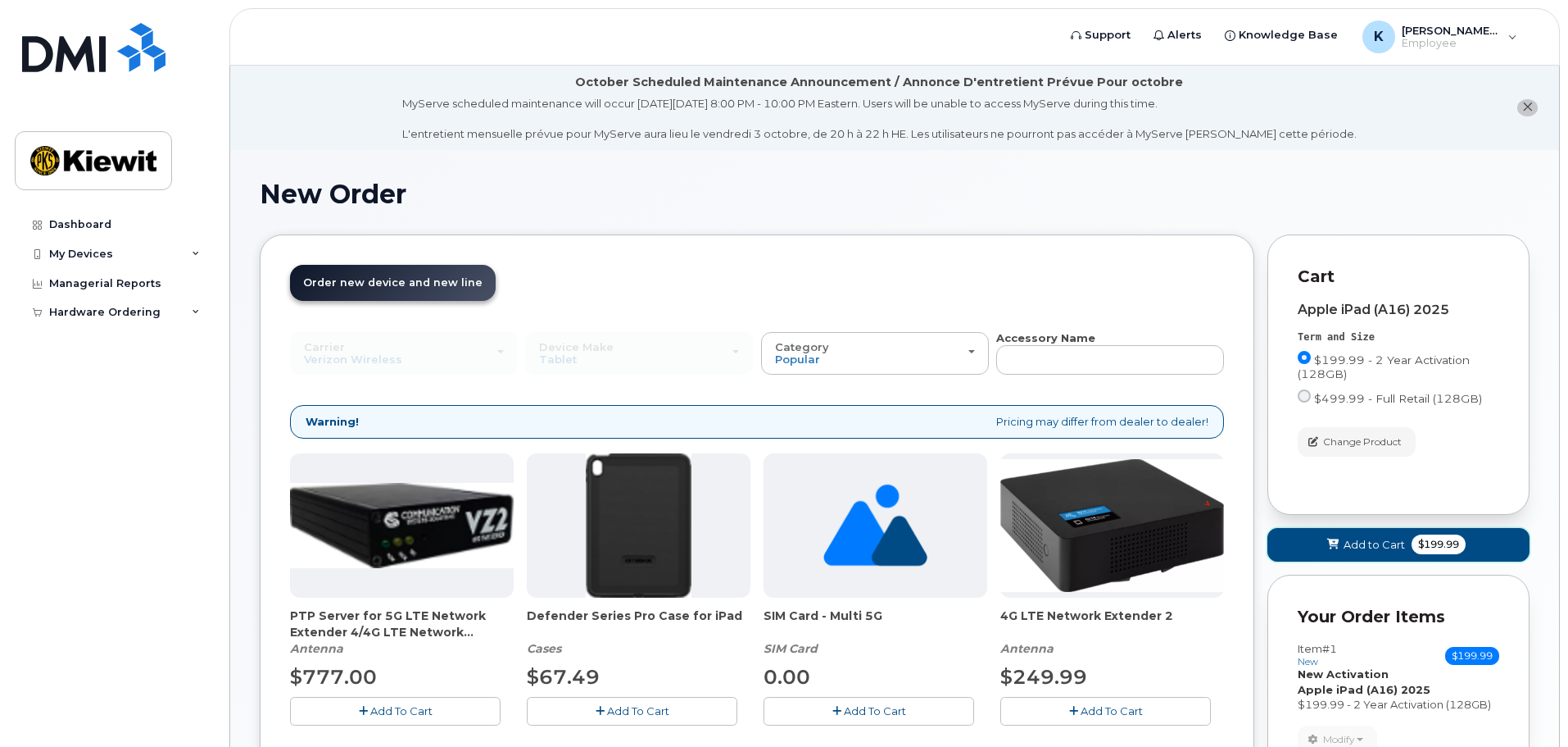
click at [1313, 559] on button "Add to Cart $199.99" at bounding box center [1399, 545] width 262 height 34
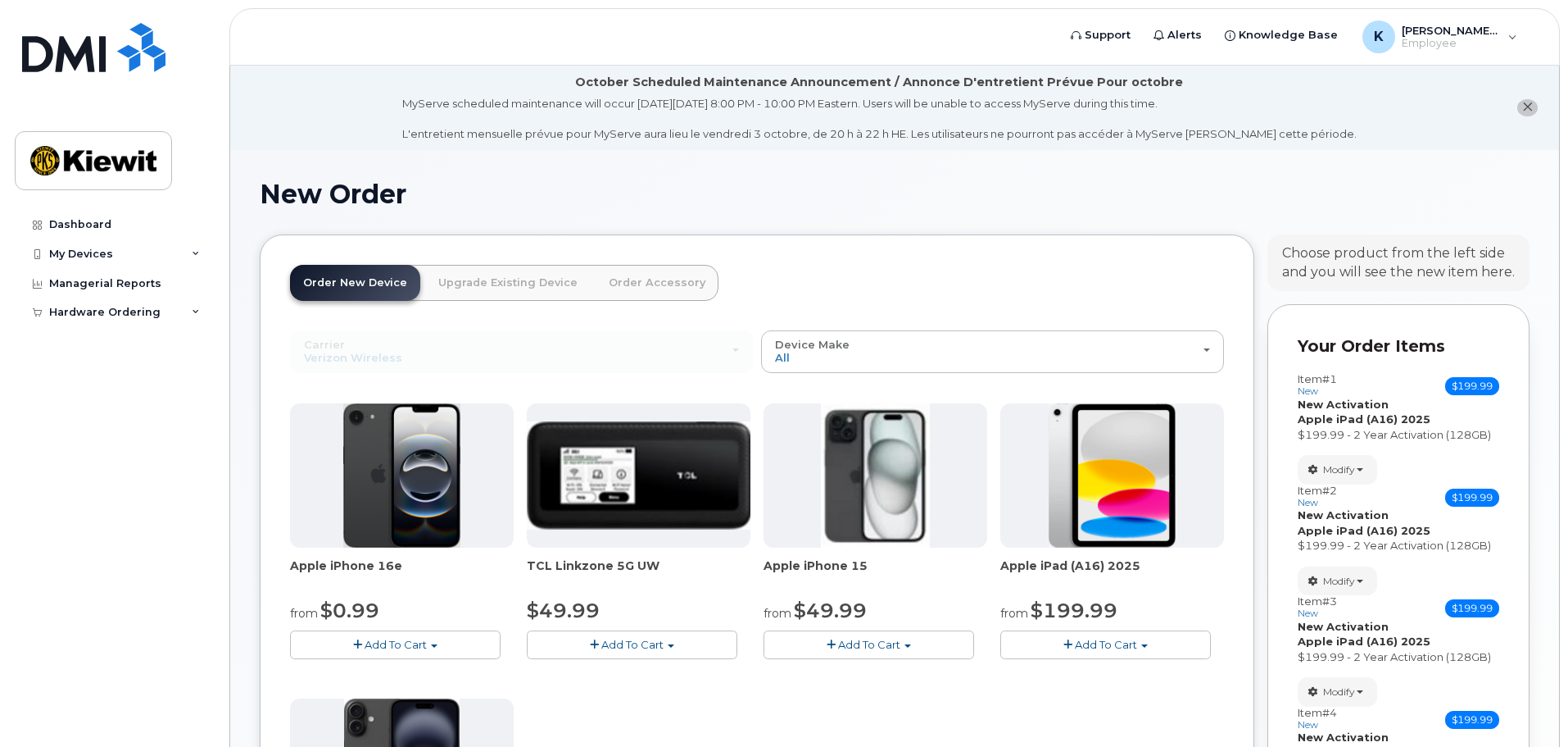
click at [1144, 645] on span "button" at bounding box center [1144, 646] width 7 height 3
click at [1104, 672] on link "$199.99 - 2 Year Activation (128GB)" at bounding box center [1117, 675] width 226 height 21
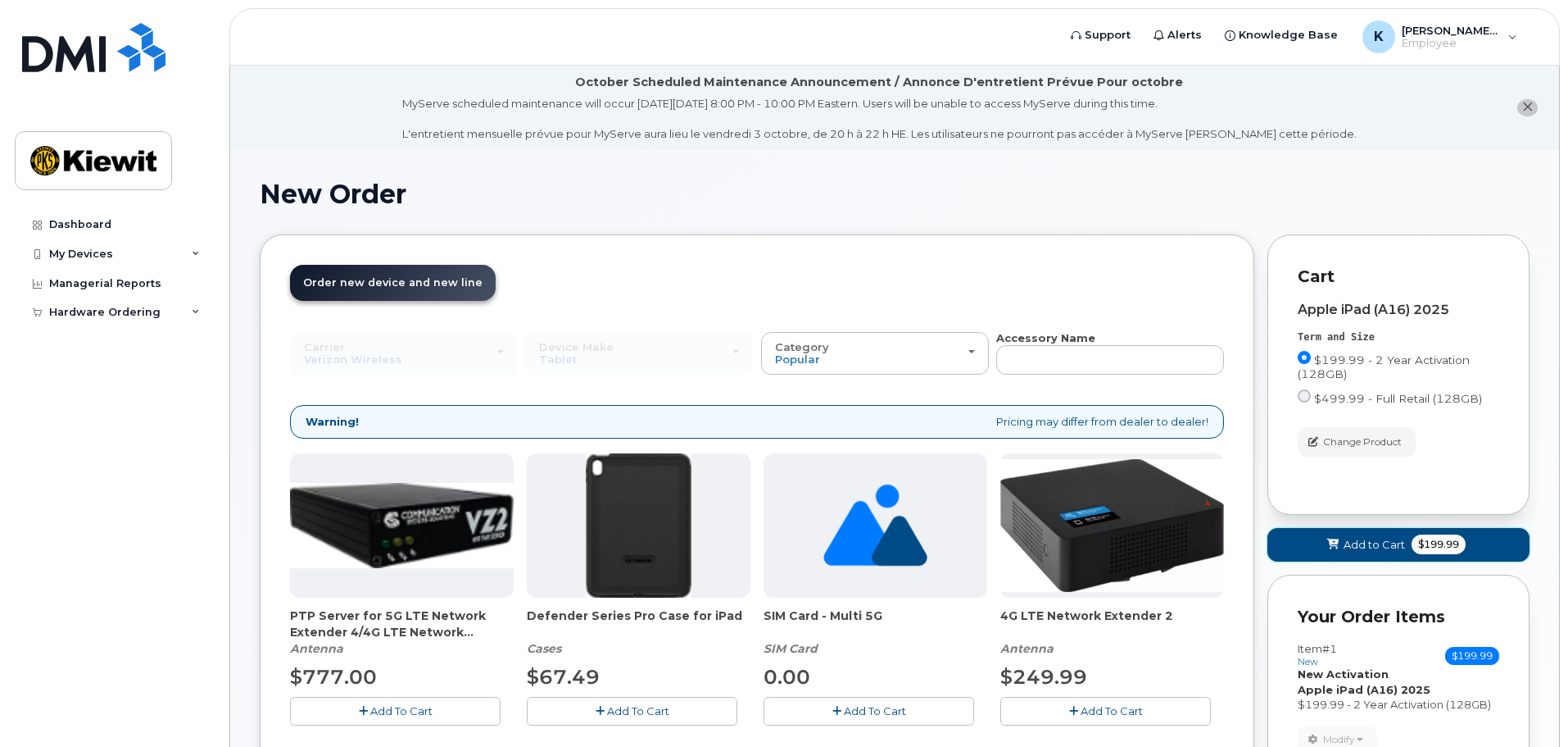
click at [1310, 539] on button "Add to Cart $199.99" at bounding box center [1399, 545] width 262 height 34
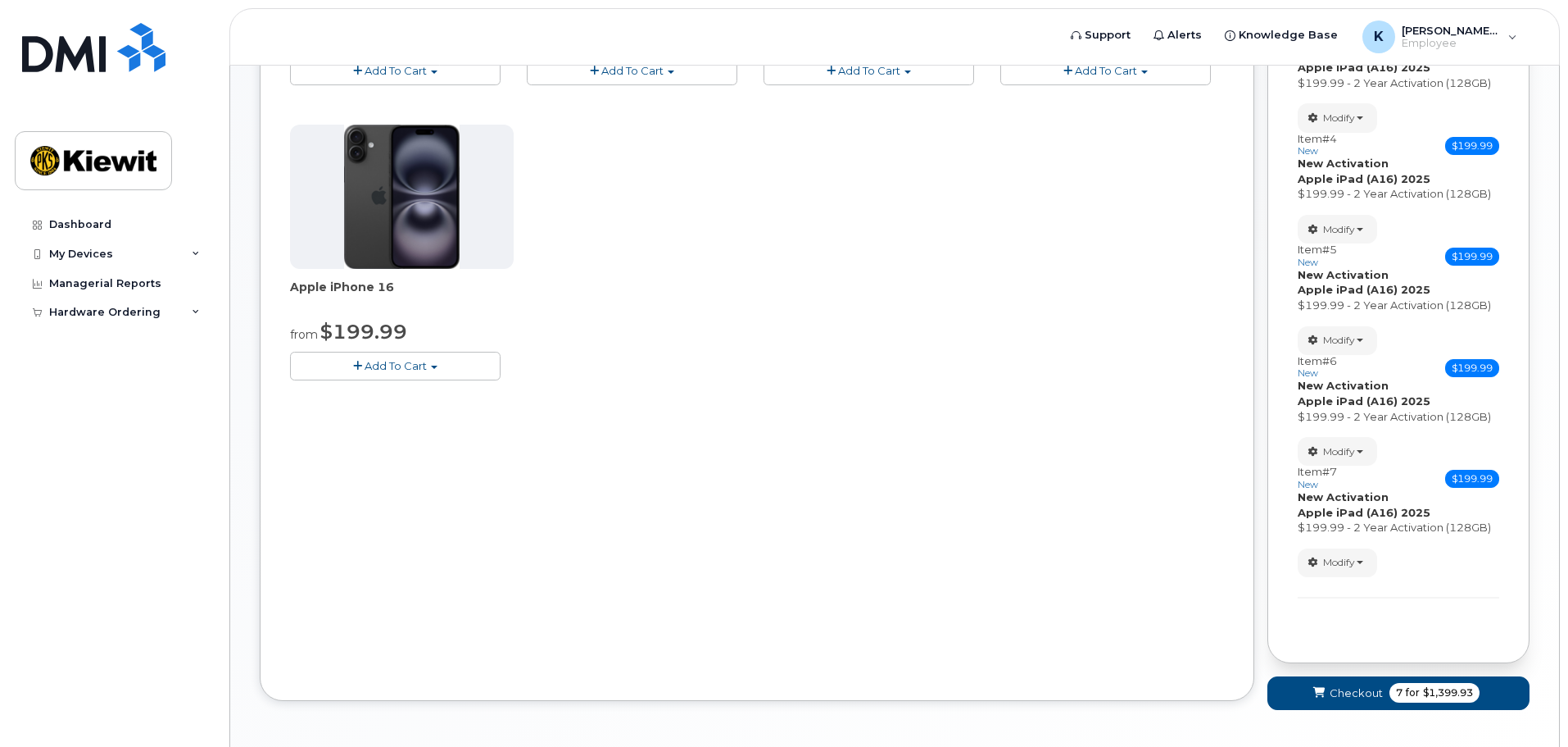
scroll to position [634, 0]
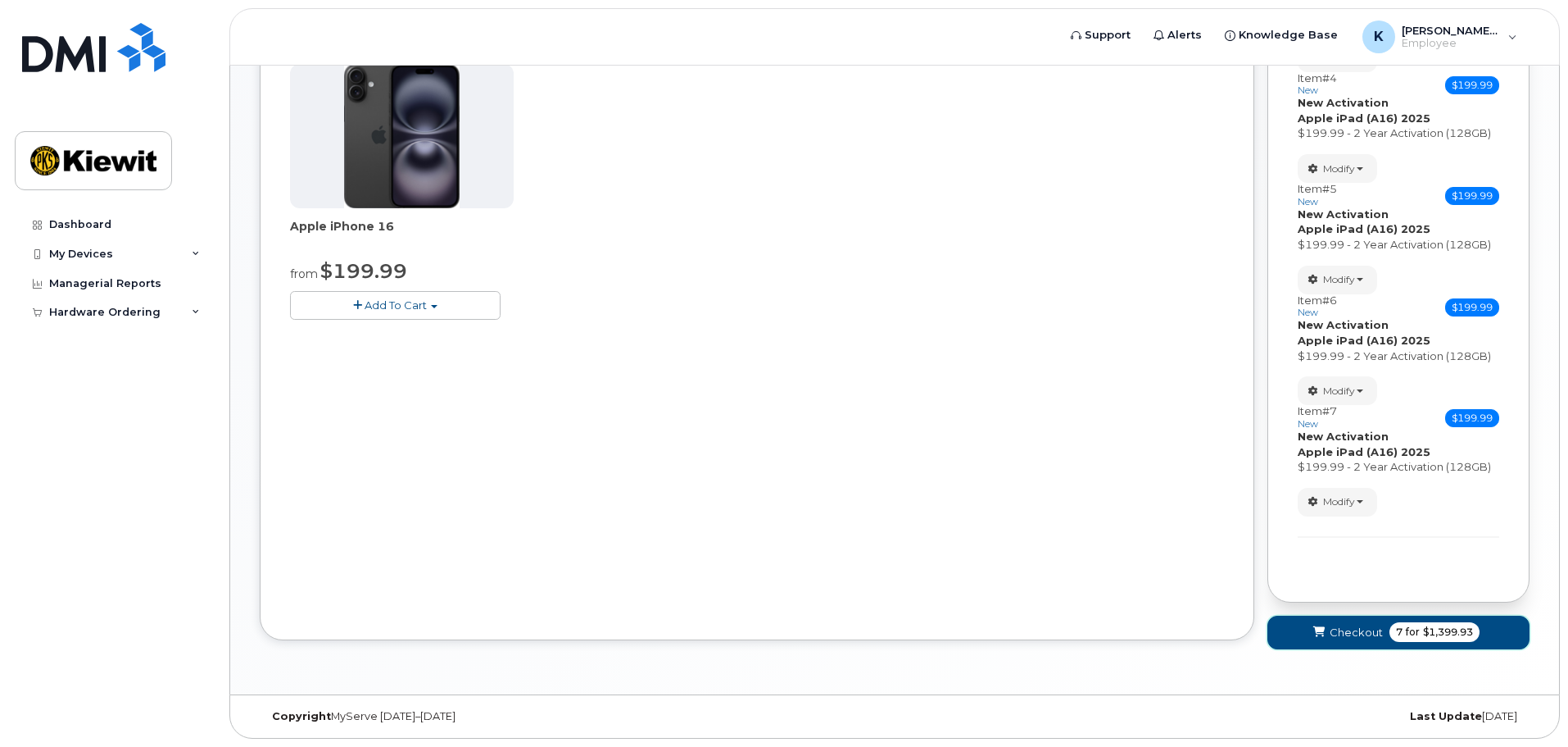
click at [1428, 631] on span "$1,399.93" at bounding box center [1448, 631] width 50 height 15
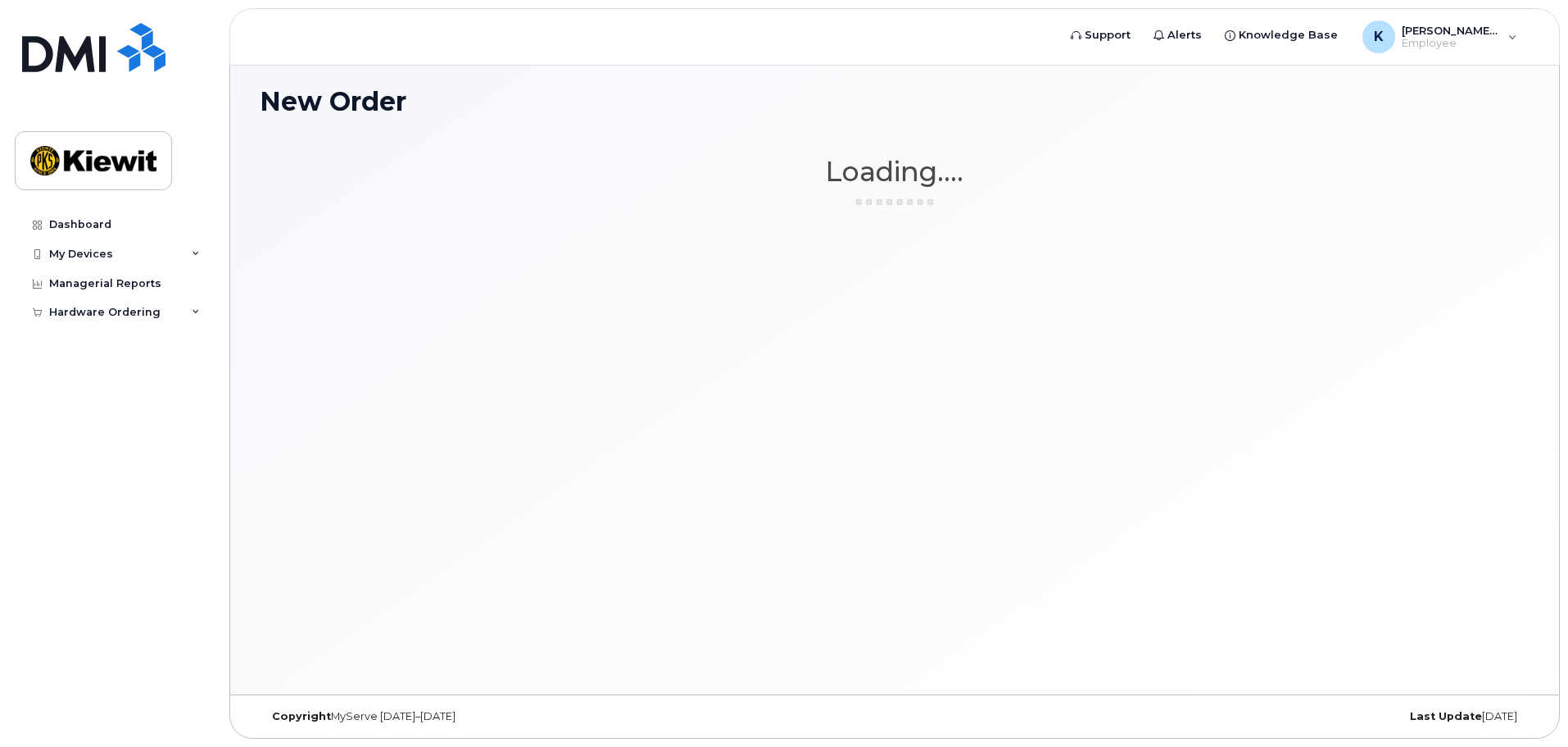
scroll to position [93, 0]
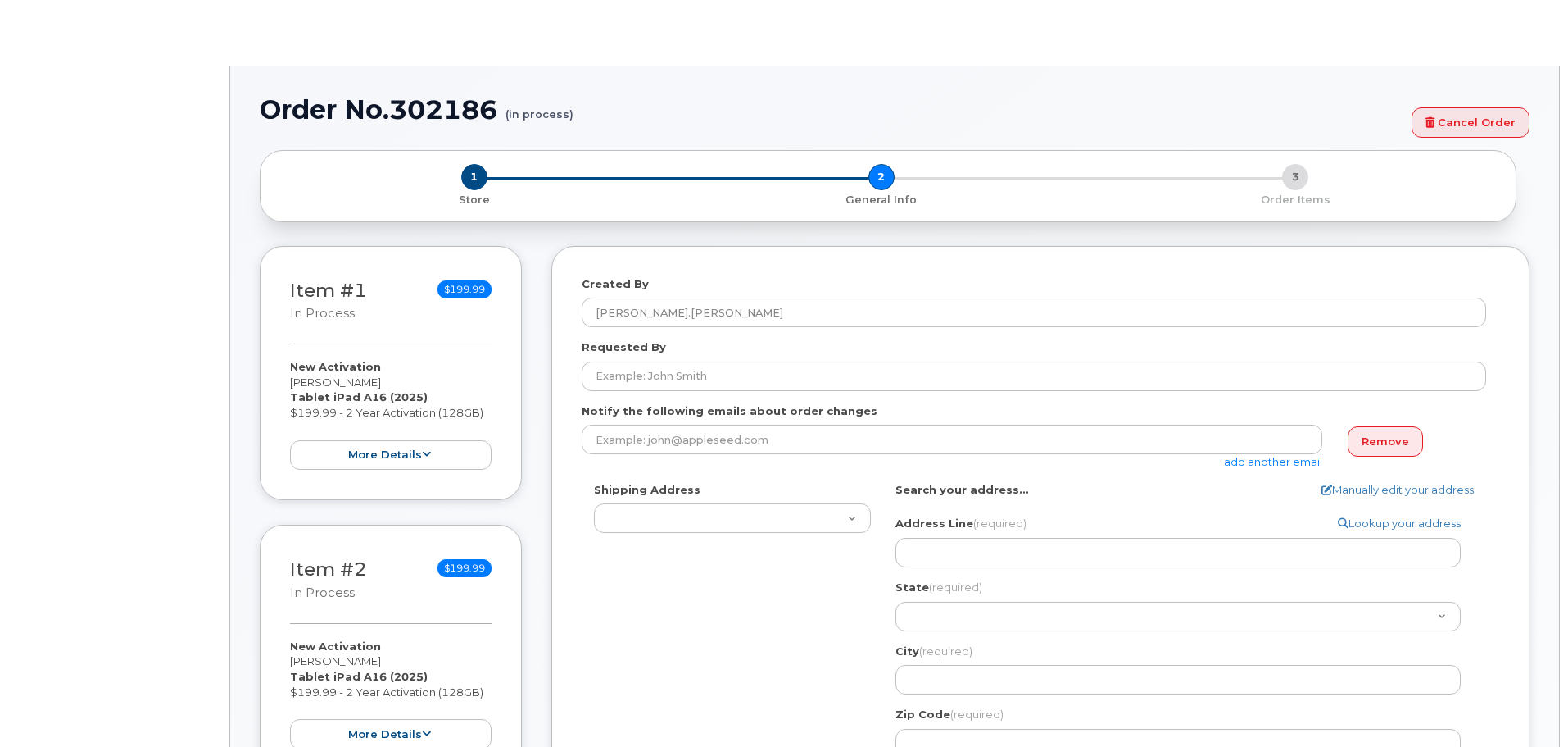
select select
